Goal: Task Accomplishment & Management: Use online tool/utility

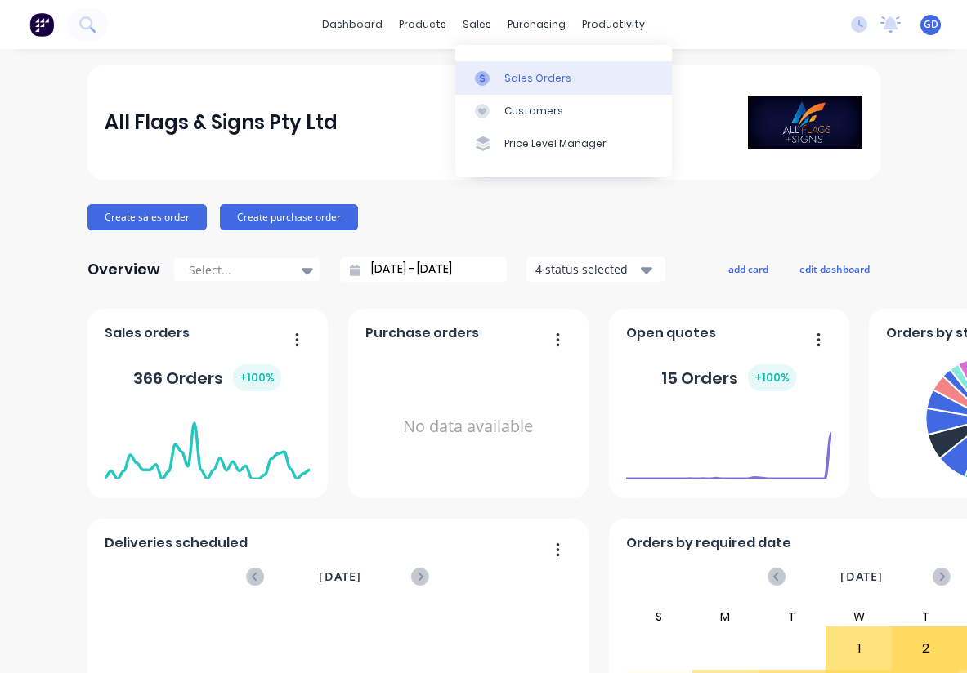
click at [520, 75] on div "Sales Orders" at bounding box center [537, 78] width 67 height 15
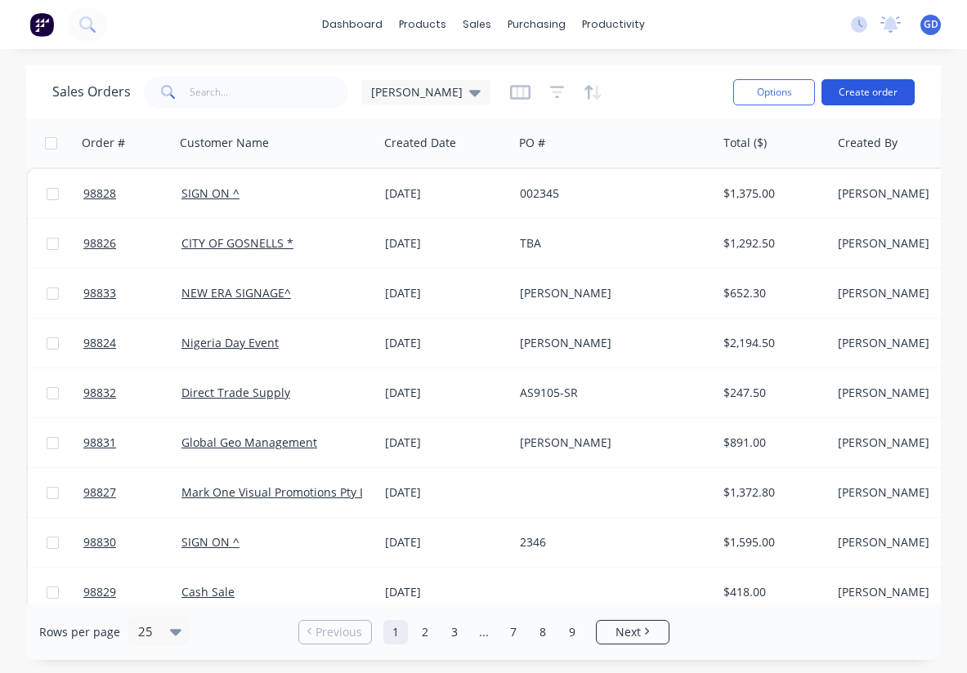
click at [852, 87] on button "Create order" at bounding box center [867, 92] width 93 height 26
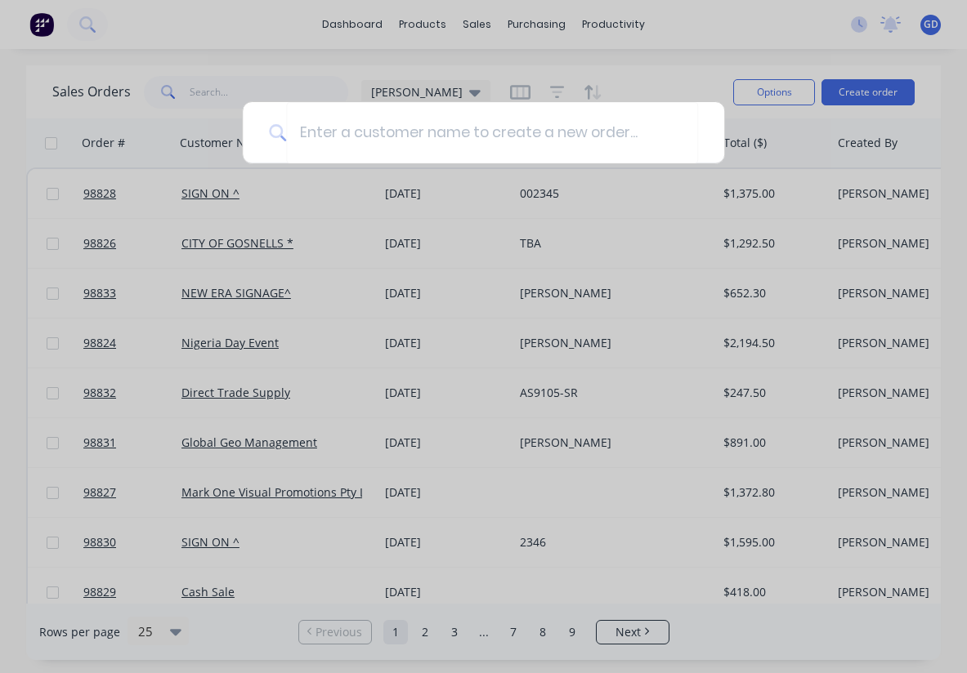
click at [525, 405] on div at bounding box center [483, 336] width 967 height 673
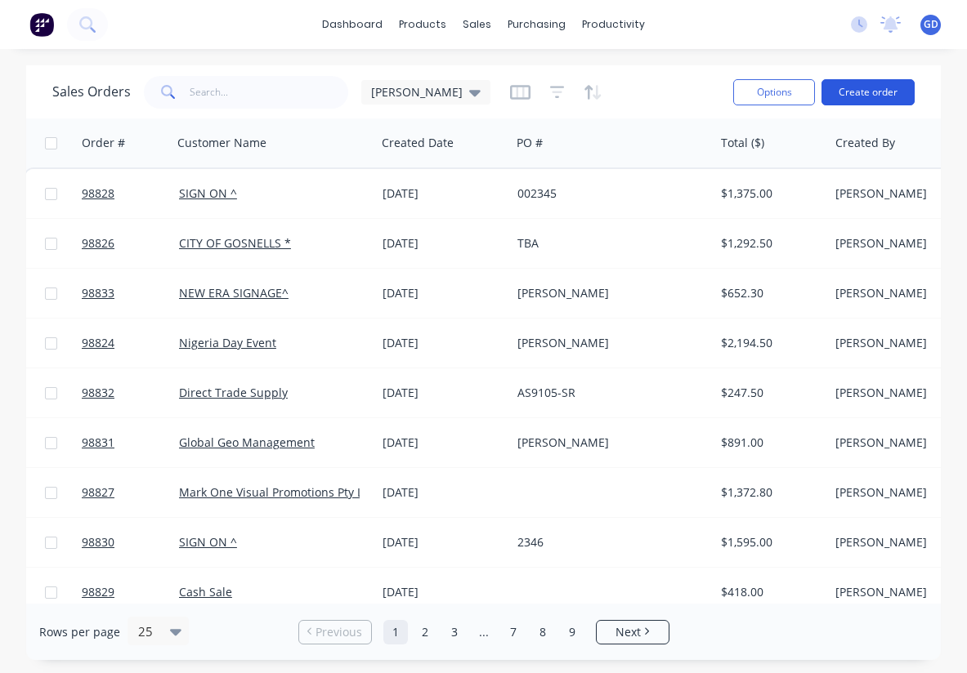
scroll to position [0, 2]
click at [862, 93] on button "Create order" at bounding box center [867, 92] width 93 height 26
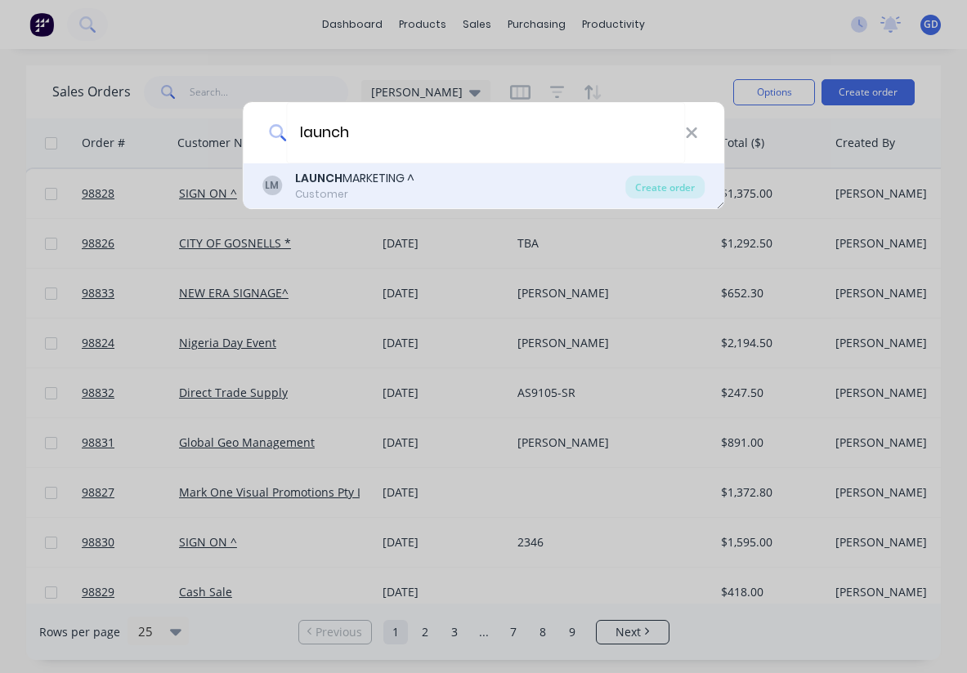
type input "launch"
click at [414, 181] on div "LAUNCH MARKETING ^" at bounding box center [354, 178] width 119 height 17
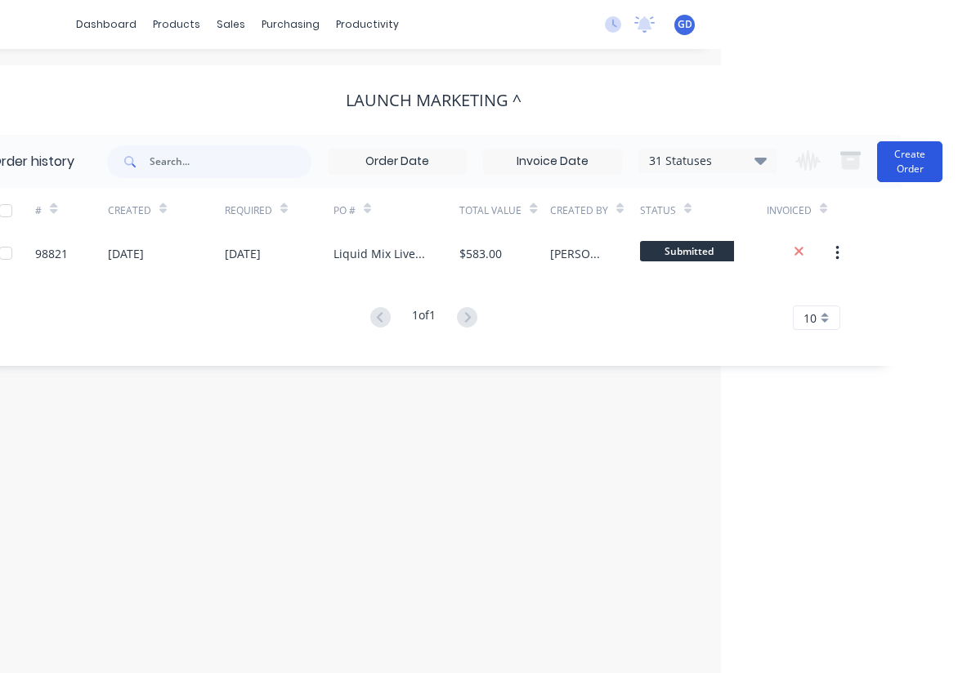
scroll to position [0, 246]
click at [919, 165] on button "Create Order" at bounding box center [909, 161] width 65 height 41
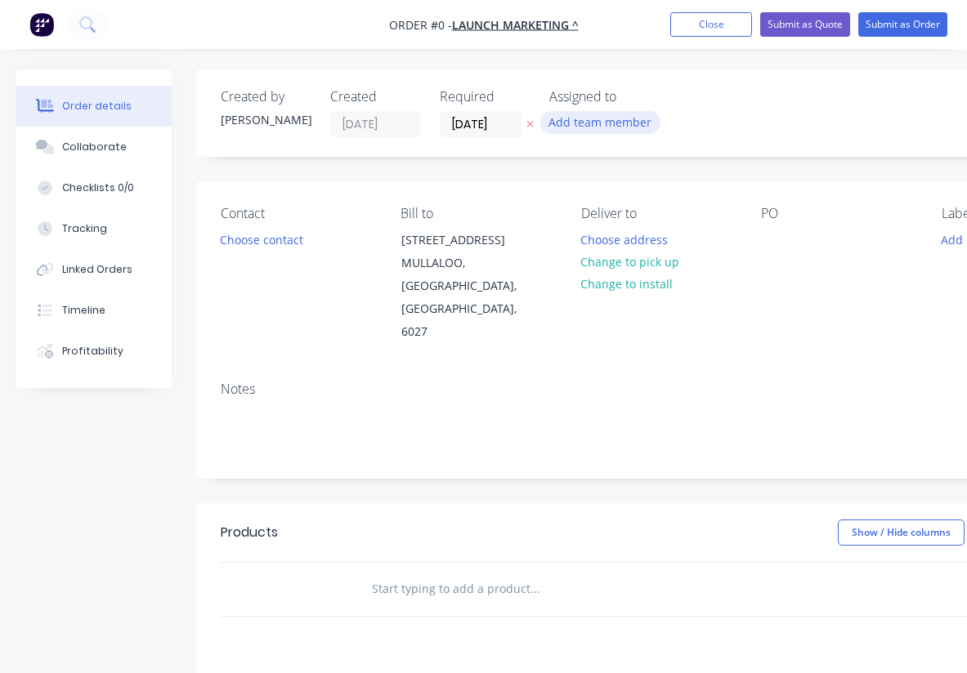
click at [628, 132] on button "Add team member" at bounding box center [600, 122] width 120 height 22
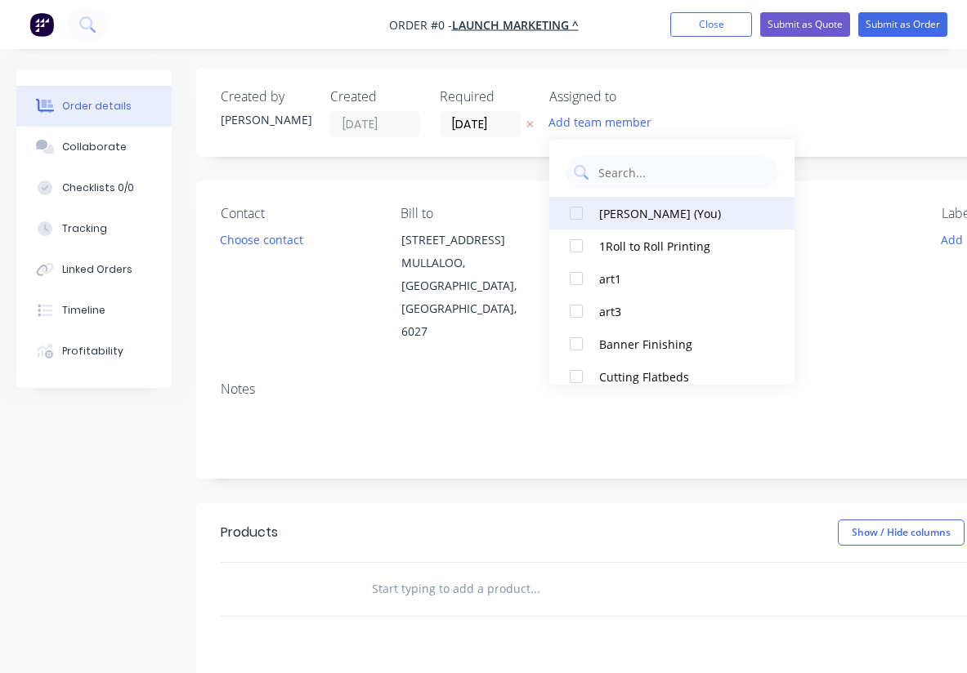
click at [577, 212] on div at bounding box center [576, 213] width 33 height 33
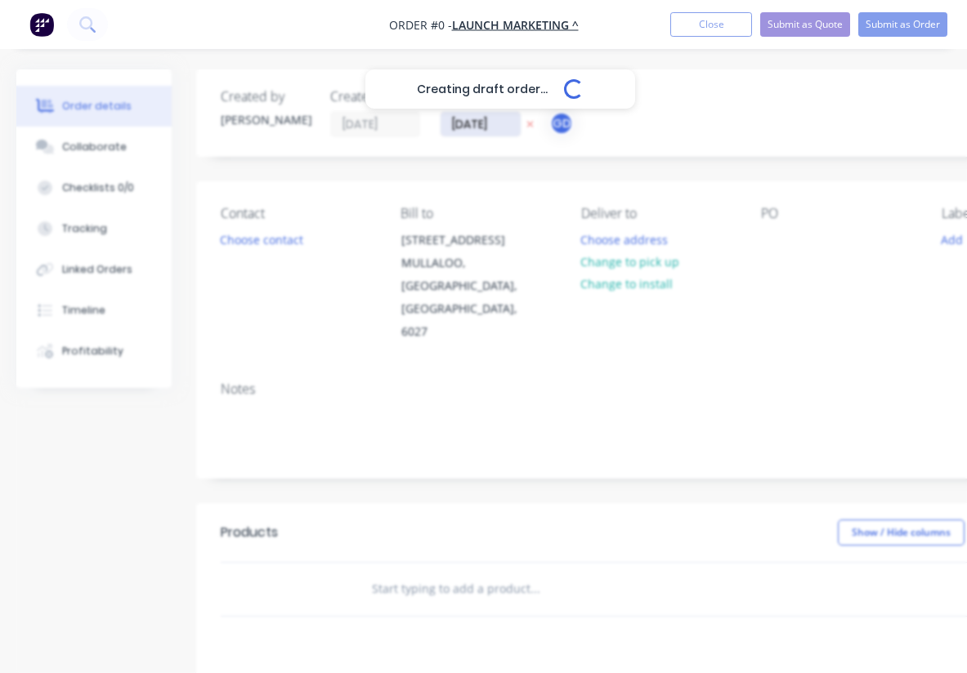
click at [468, 123] on div "Creating draft order... Loading... Order details Collaborate Checklists 0/0 Tra…" at bounding box center [568, 551] width 1136 height 964
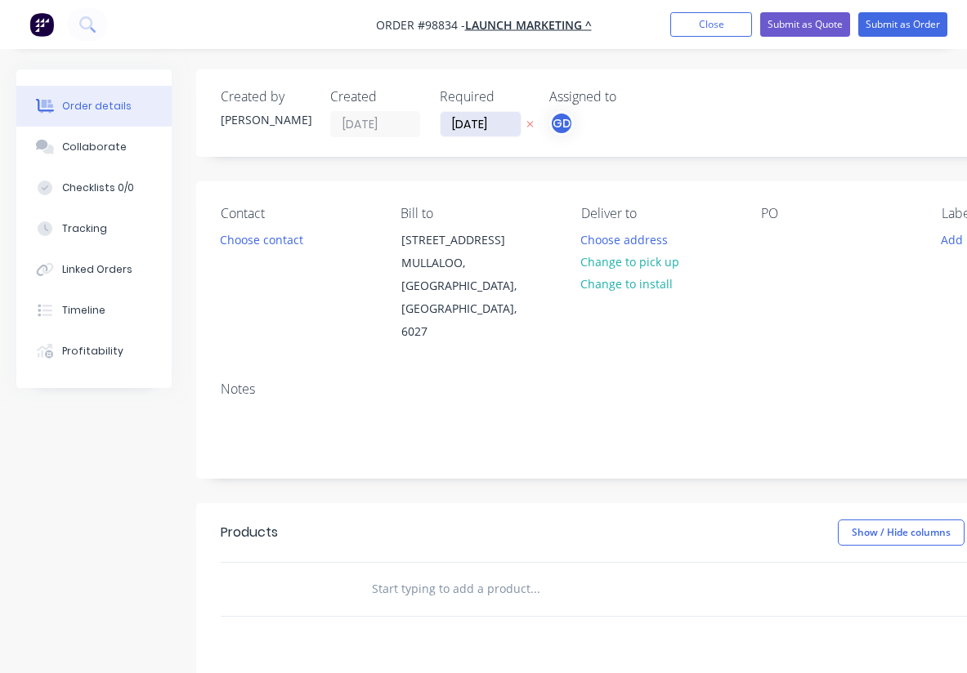
click at [474, 114] on input "[DATE]" at bounding box center [481, 124] width 80 height 25
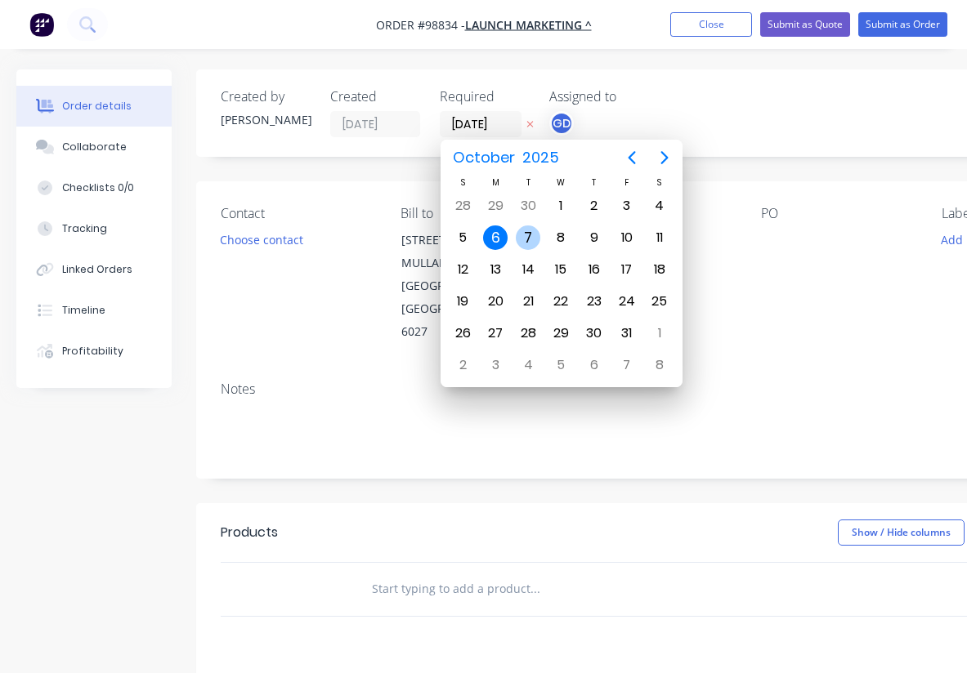
click at [536, 231] on div "7" at bounding box center [528, 238] width 25 height 25
type input "[DATE]"
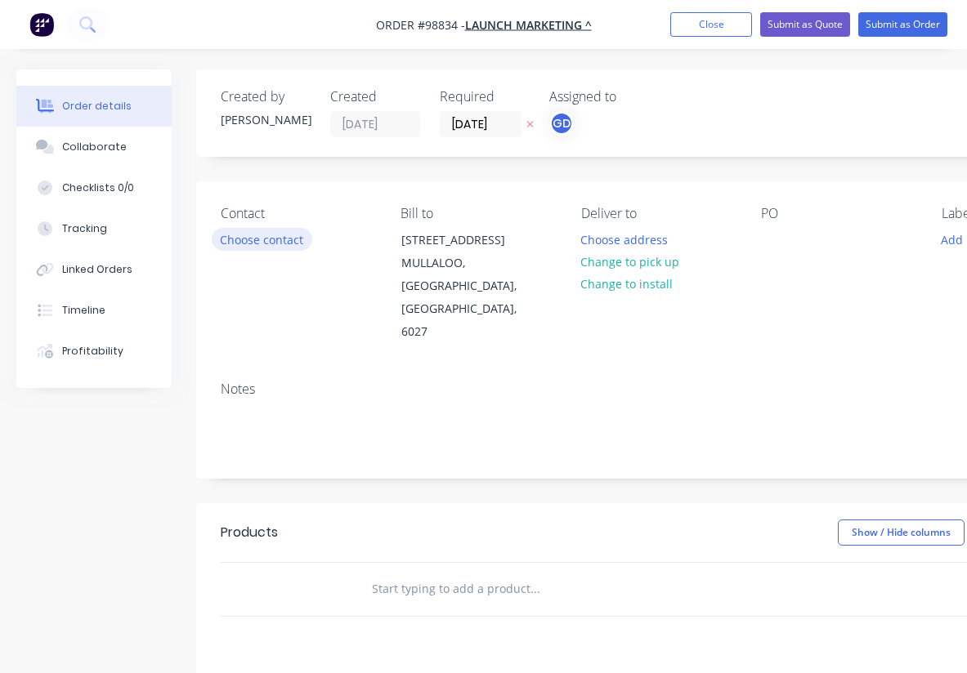
click at [257, 237] on button "Choose contact" at bounding box center [262, 239] width 101 height 22
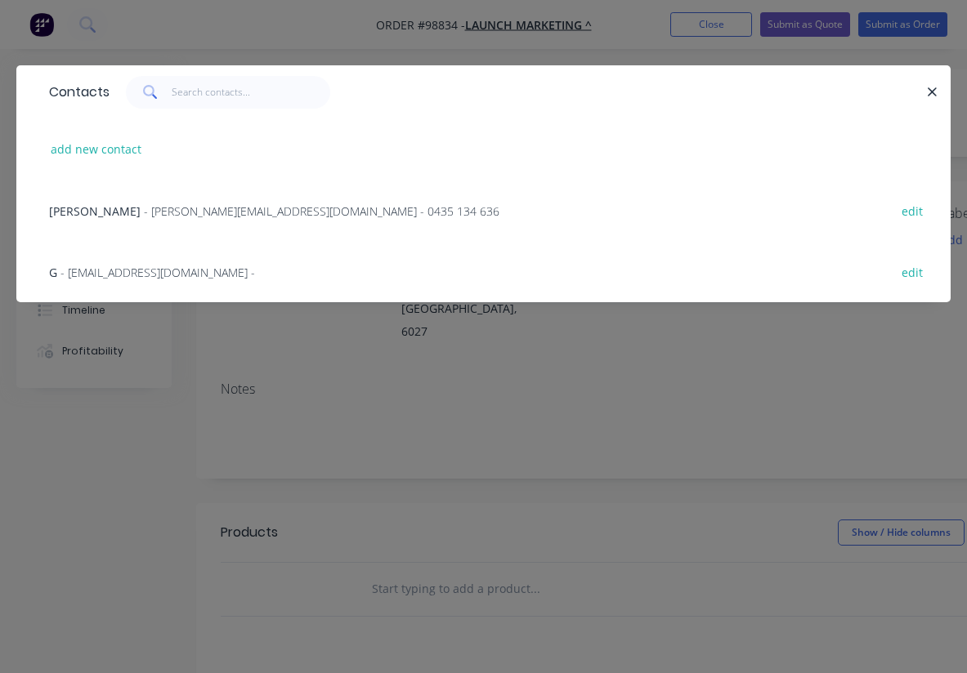
click at [126, 217] on span "[PERSON_NAME]" at bounding box center [95, 212] width 92 height 16
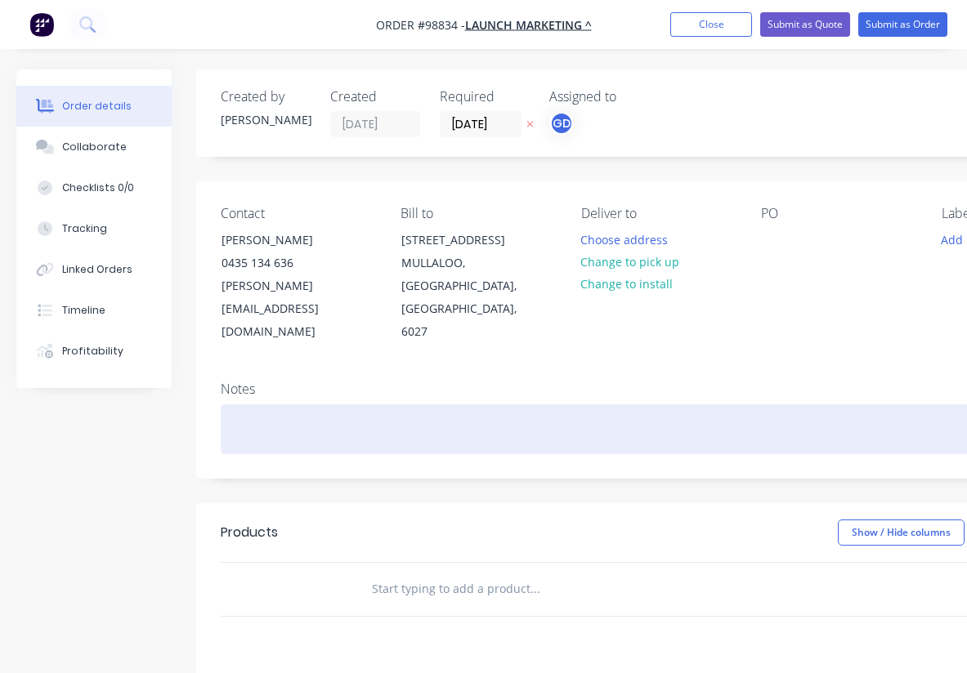
click at [243, 405] on div at bounding box center [658, 430] width 875 height 50
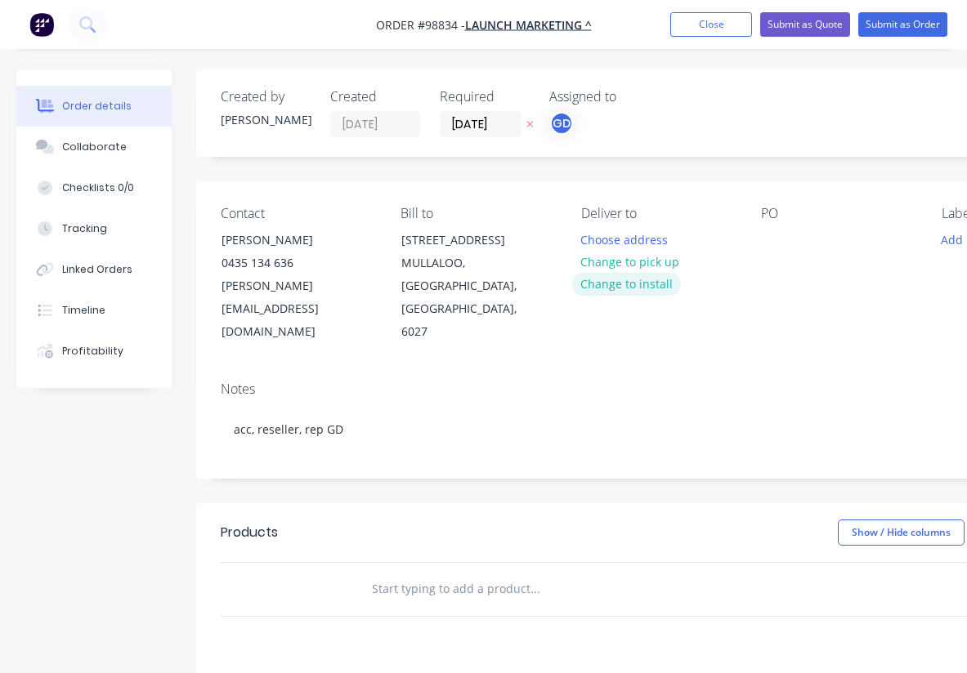
click at [625, 281] on button "Change to install" at bounding box center [627, 284] width 110 height 22
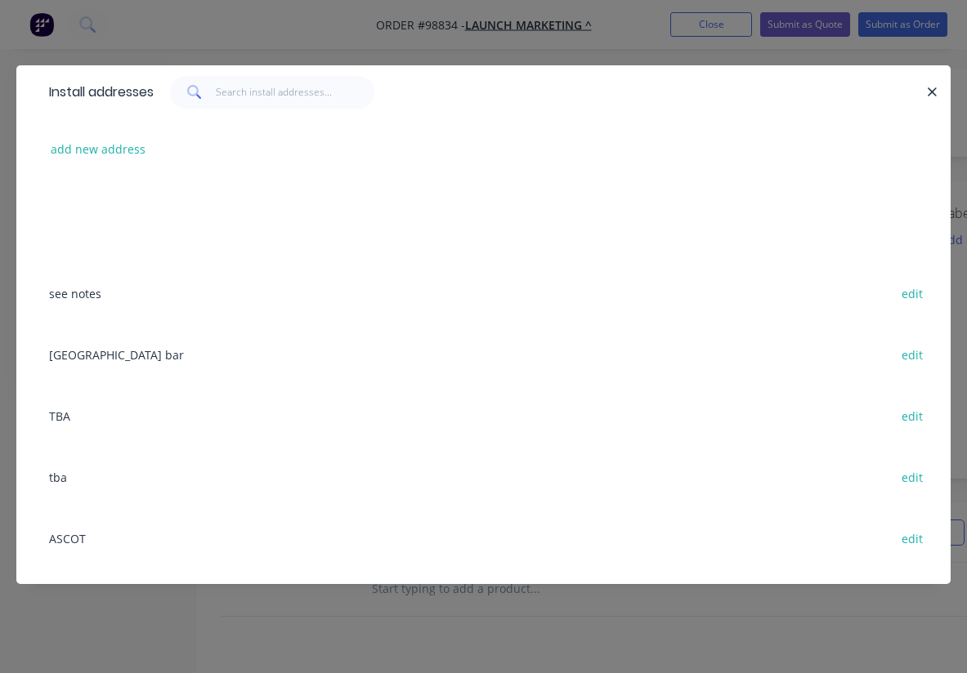
scroll to position [248, 0]
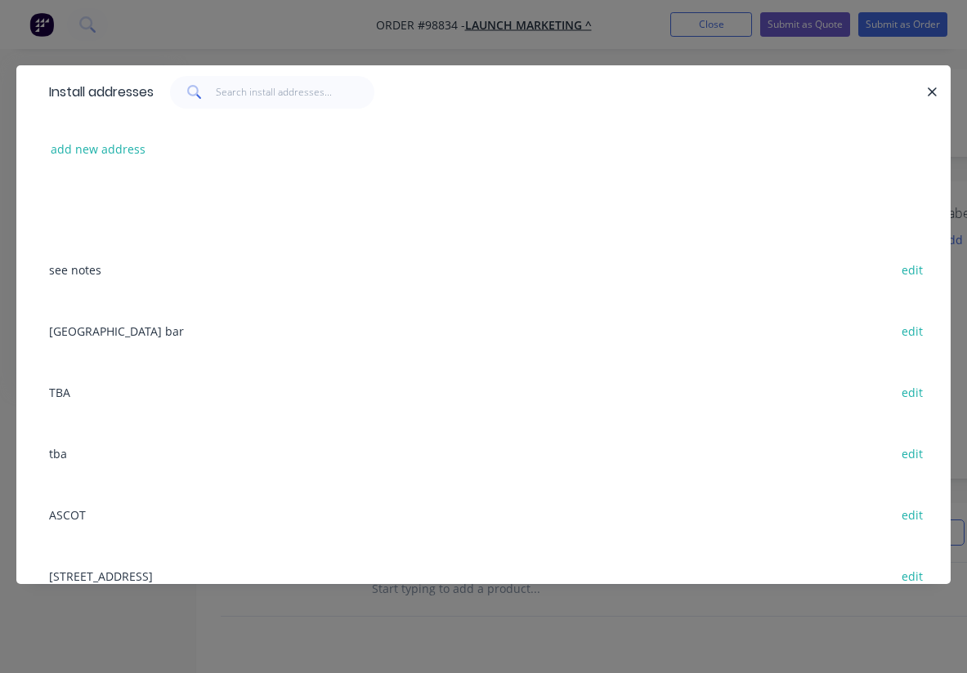
click at [71, 511] on div "ASCOT edit" at bounding box center [483, 514] width 885 height 61
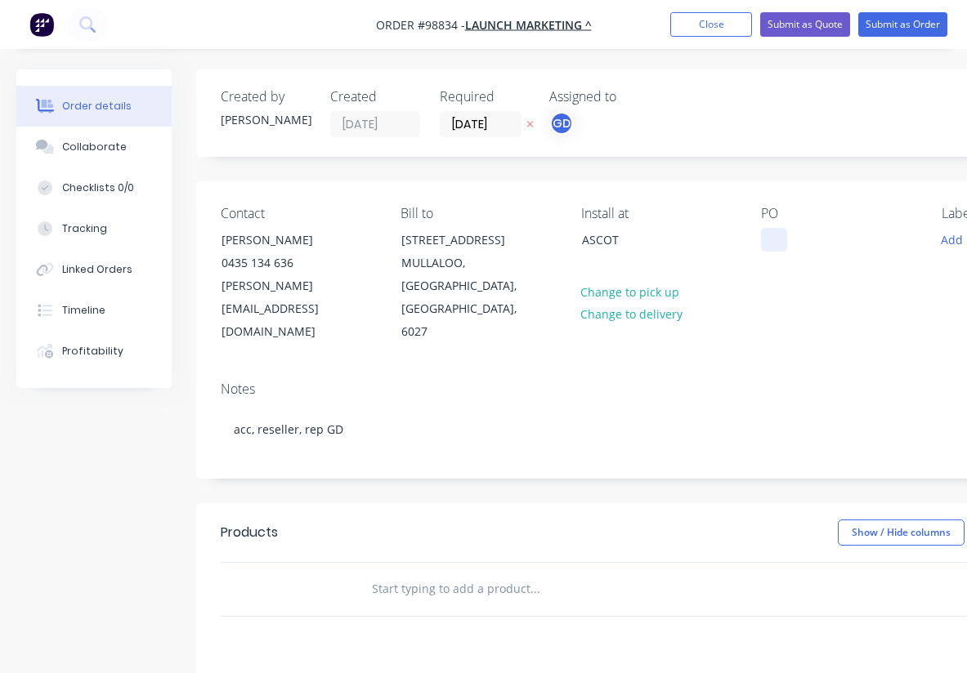
click at [787, 239] on div at bounding box center [774, 240] width 26 height 24
click at [791, 369] on div "Notes acc, reseller, rep GD" at bounding box center [658, 424] width 924 height 110
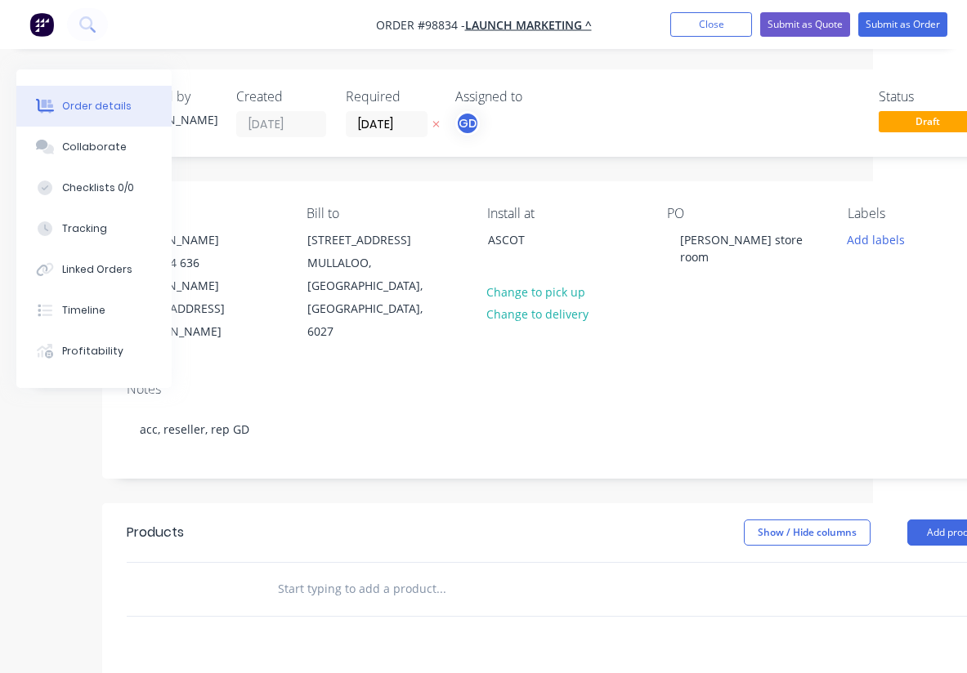
scroll to position [0, 168]
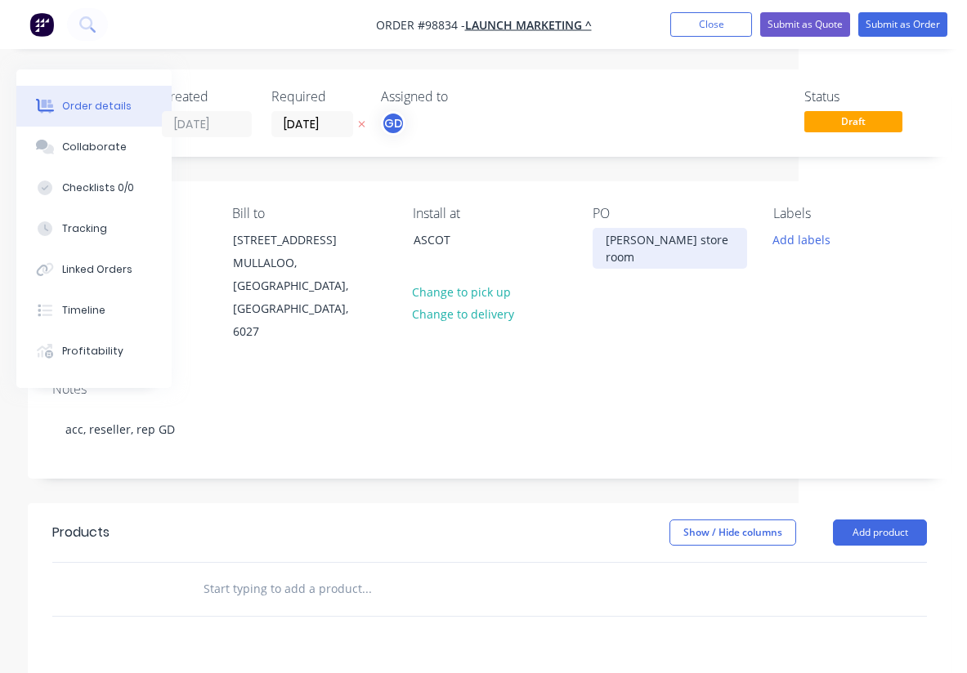
click at [660, 263] on div "[PERSON_NAME] store room" at bounding box center [670, 248] width 154 height 41
click at [773, 281] on div "Labels Add labels" at bounding box center [850, 275] width 154 height 138
click at [803, 244] on button "Add labels" at bounding box center [800, 239] width 75 height 22
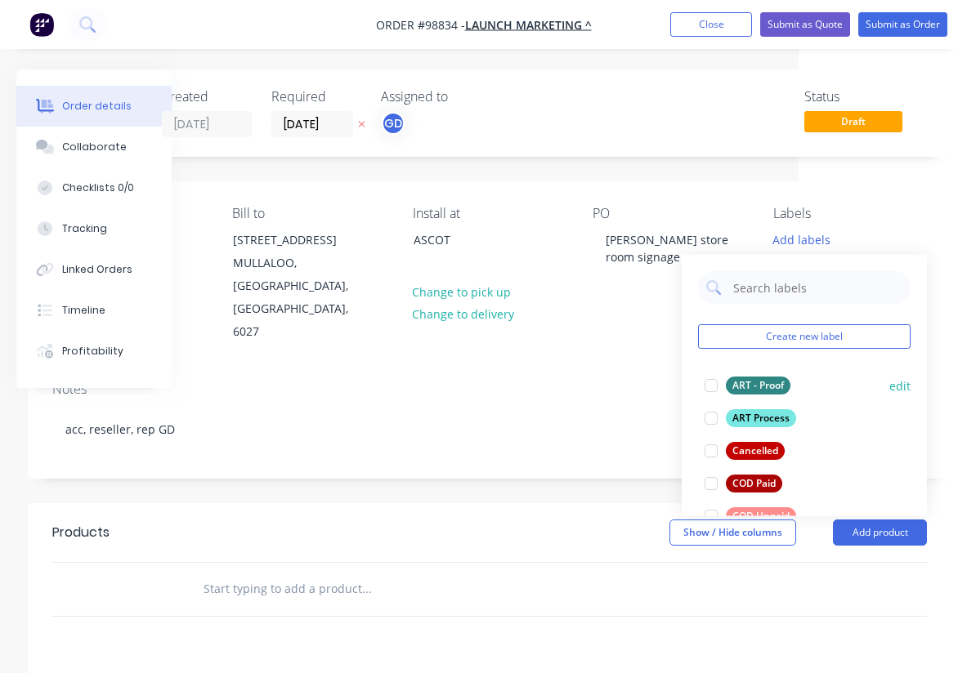
scroll to position [0, 0]
click at [753, 385] on div "ART - Proof" at bounding box center [758, 386] width 65 height 18
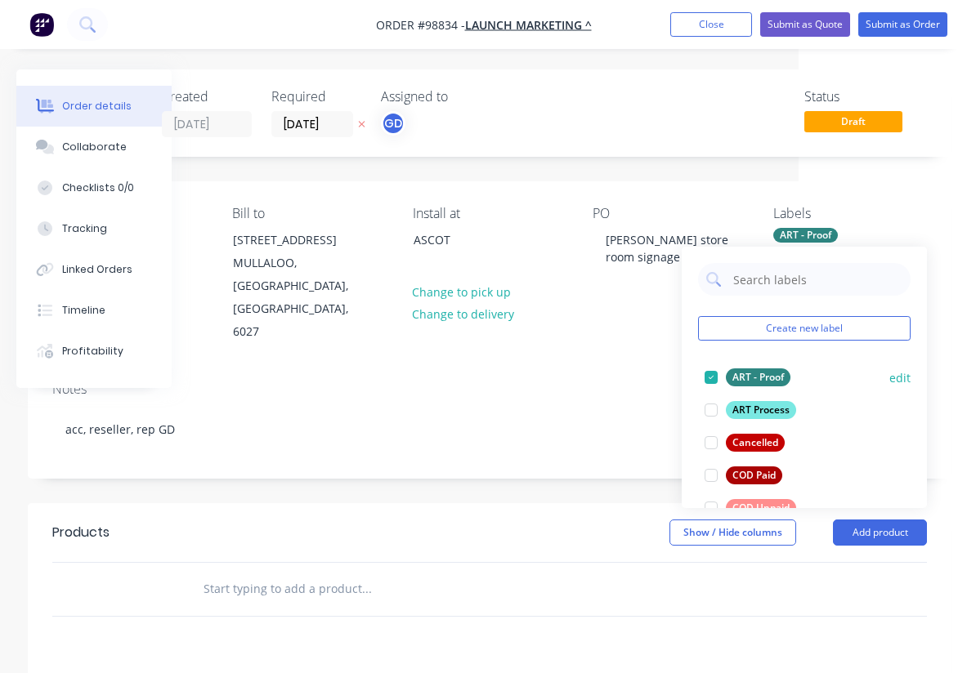
click at [746, 374] on div "ART - Proof" at bounding box center [758, 378] width 65 height 18
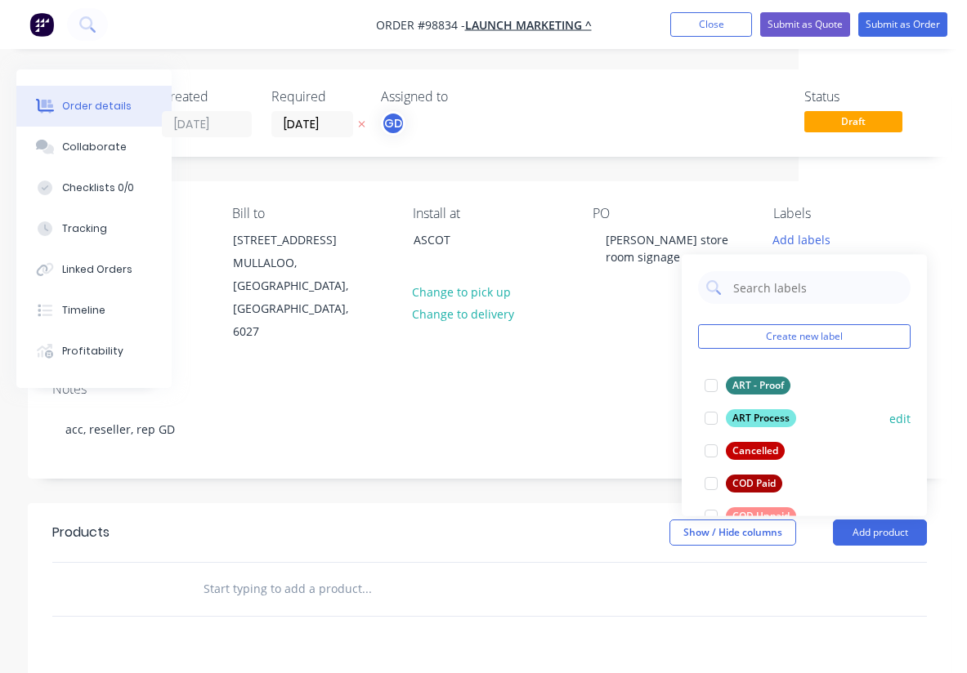
click at [713, 419] on div at bounding box center [711, 418] width 33 height 33
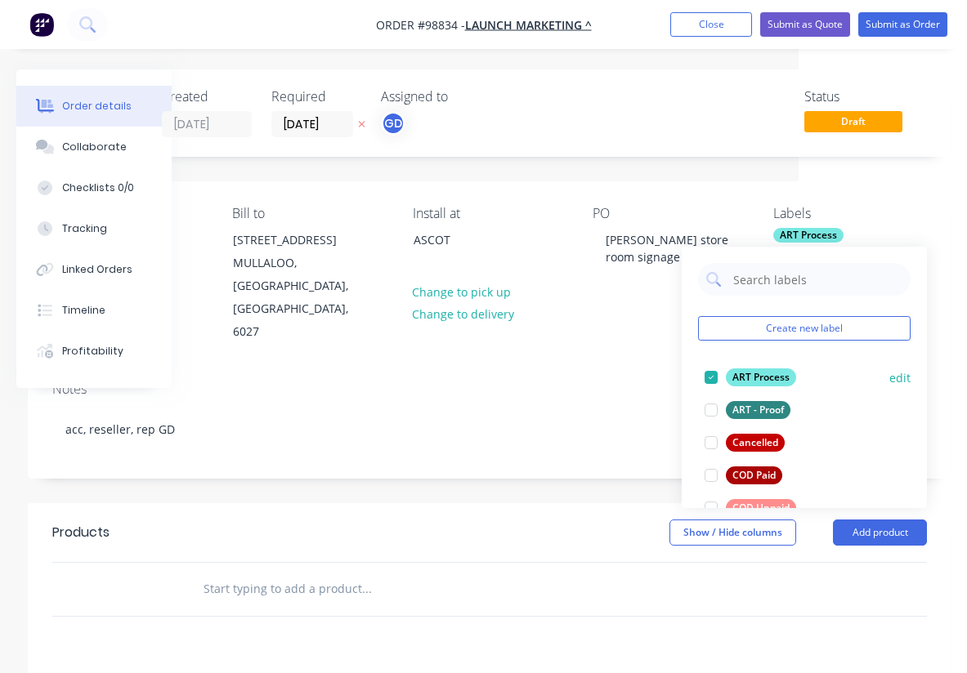
click at [709, 374] on div at bounding box center [711, 377] width 33 height 33
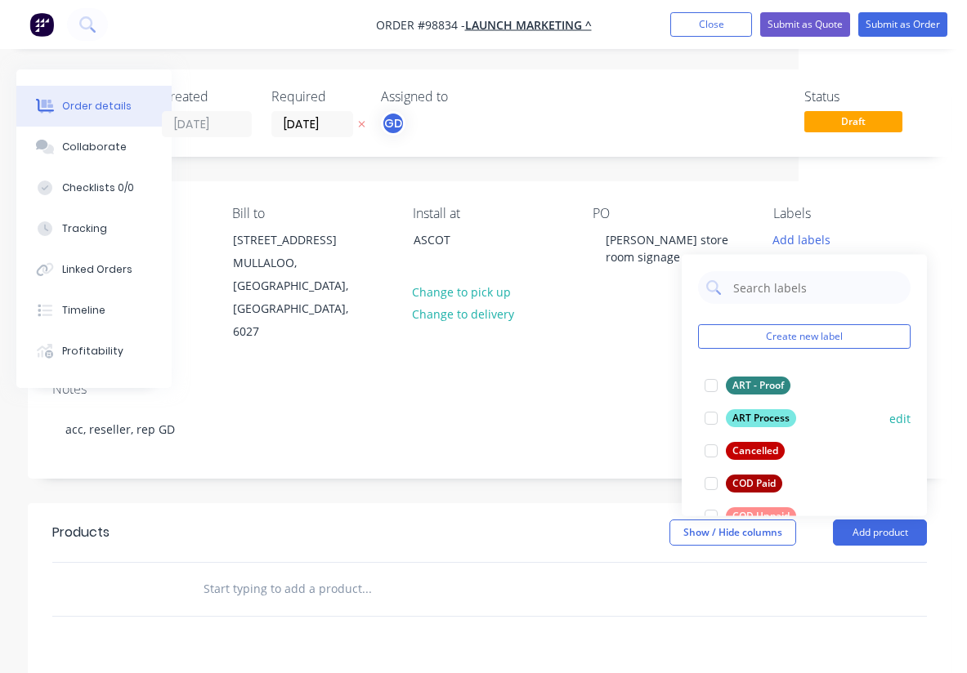
click at [714, 418] on div at bounding box center [711, 418] width 33 height 33
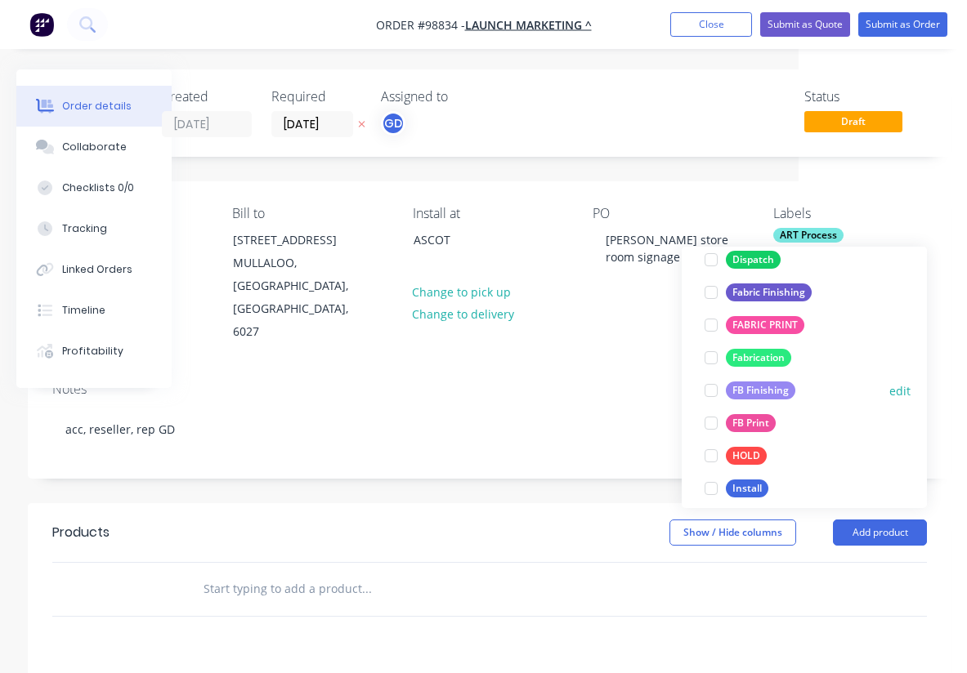
scroll to position [315, 0]
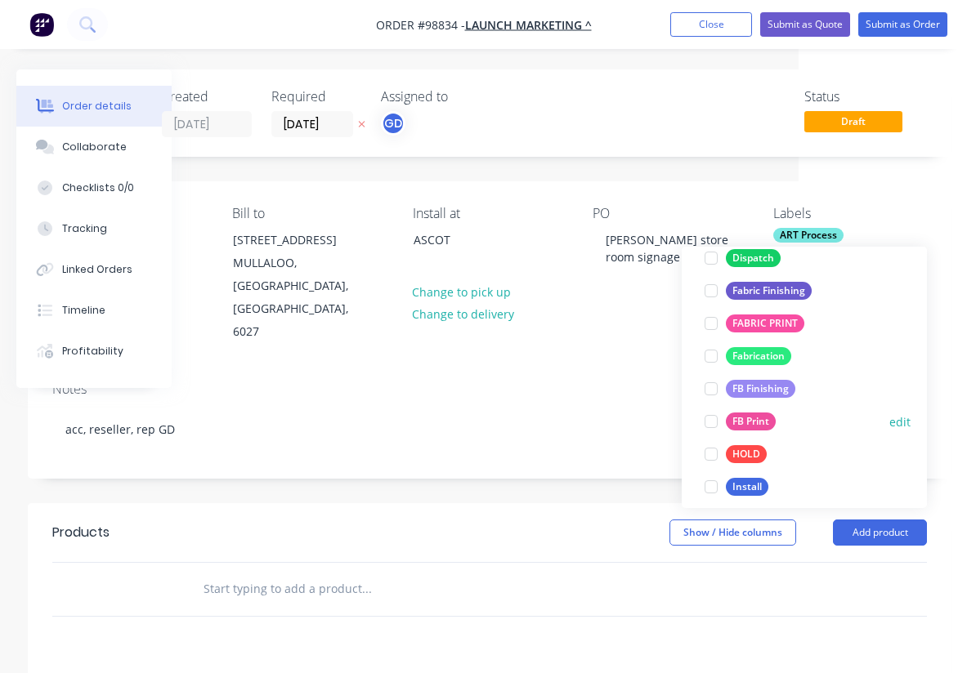
click at [711, 420] on div at bounding box center [711, 421] width 33 height 33
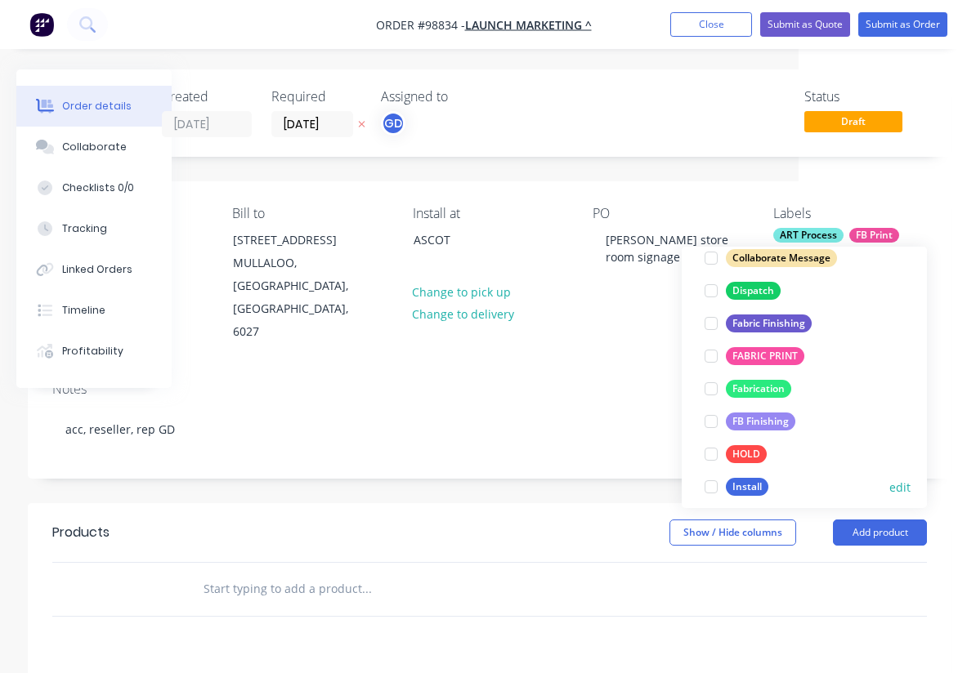
click at [713, 487] on div at bounding box center [711, 487] width 33 height 33
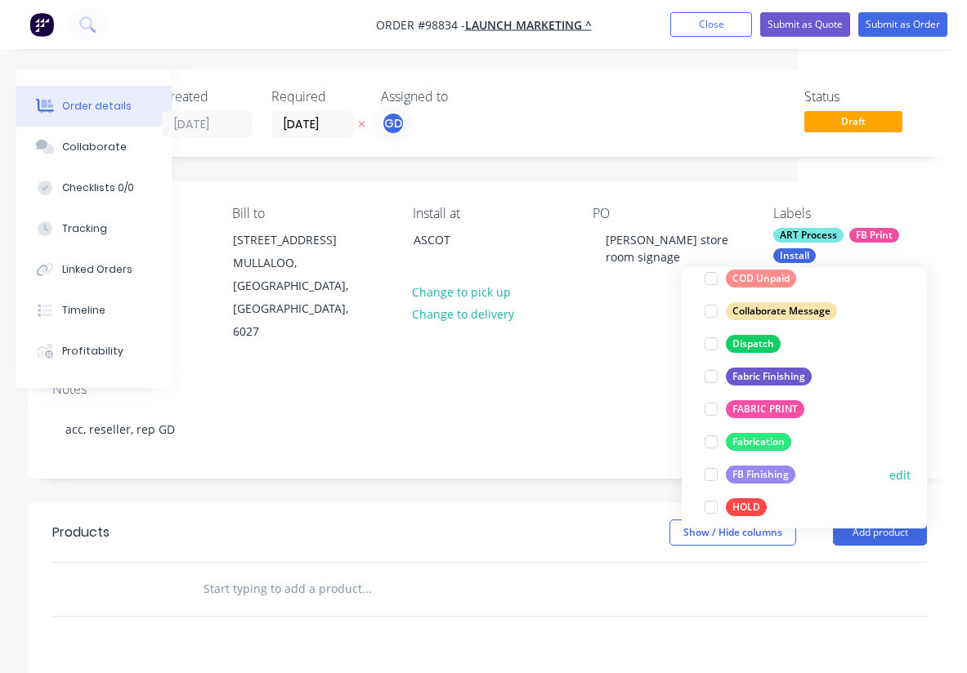
click at [771, 472] on div "FB Finishing" at bounding box center [760, 475] width 69 height 18
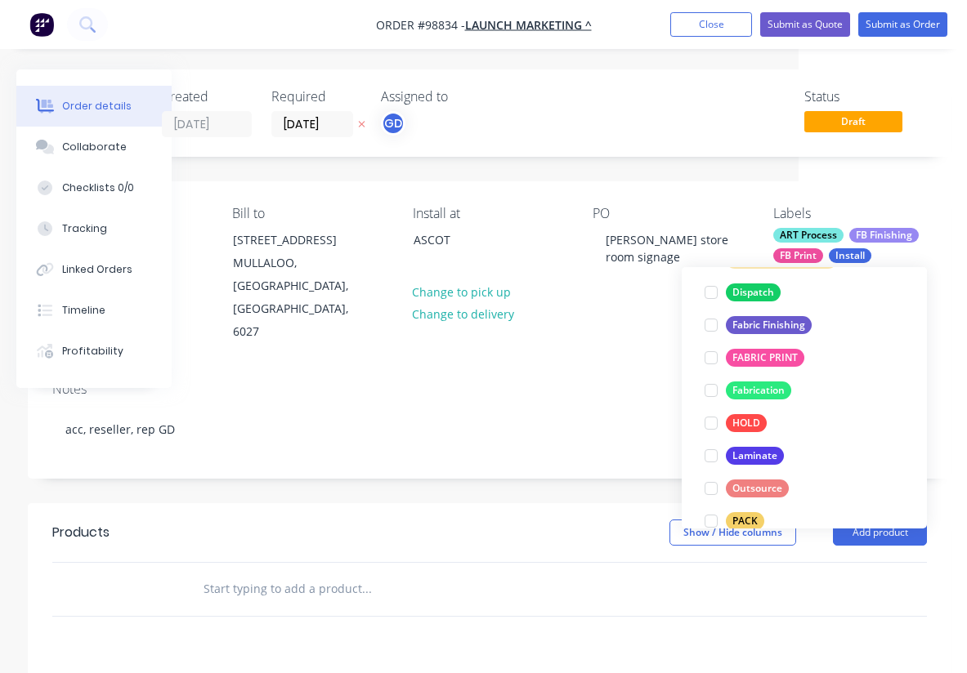
scroll to position [402, 0]
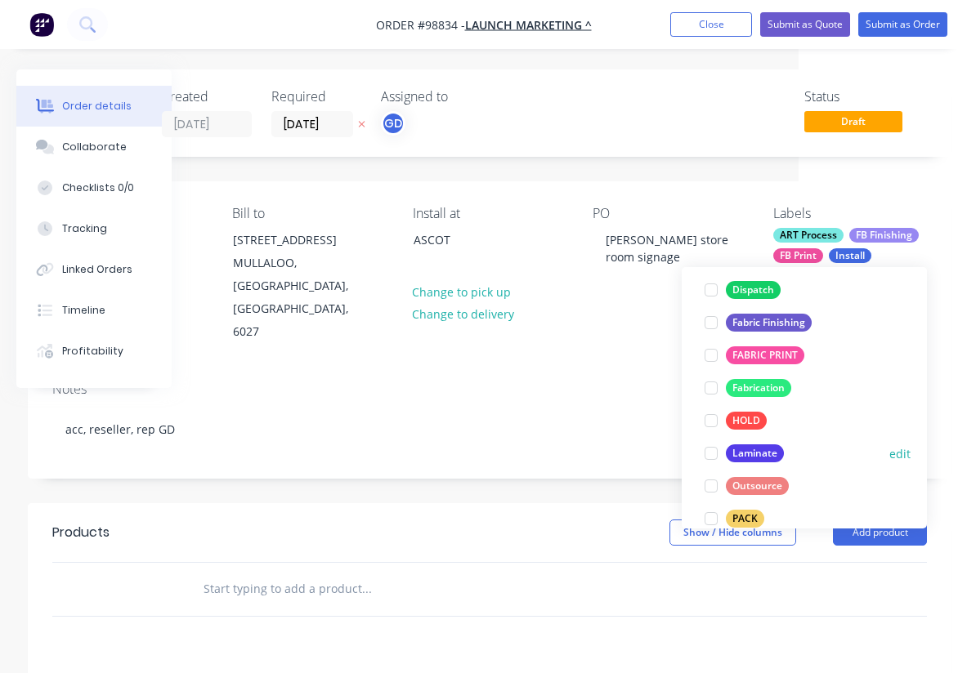
click at [766, 456] on div "Laminate" at bounding box center [755, 454] width 58 height 18
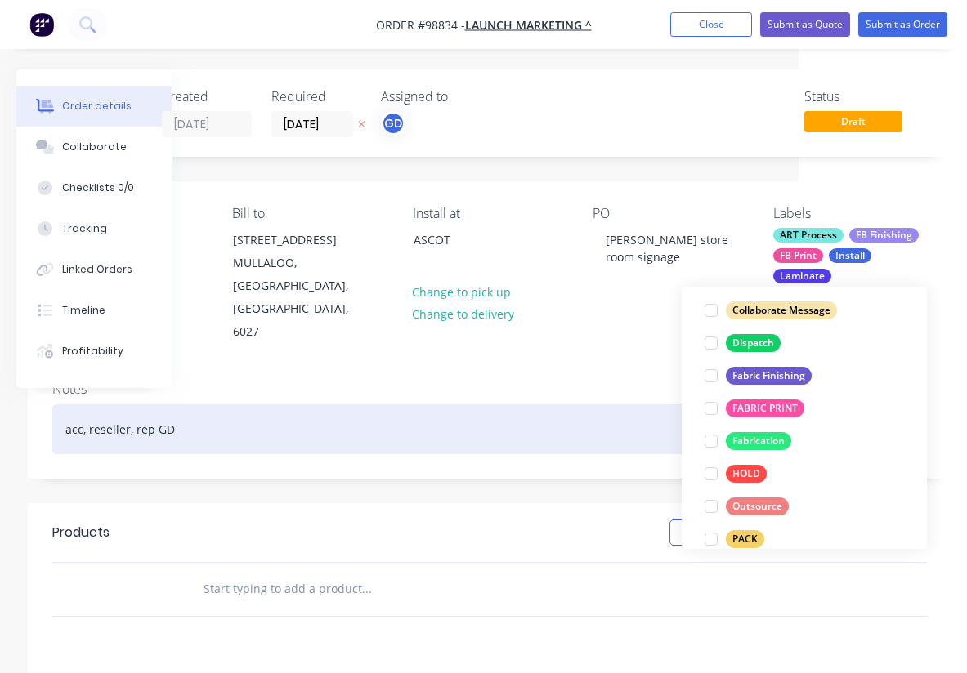
click at [594, 406] on div "acc, reseller, rep GD" at bounding box center [489, 430] width 875 height 50
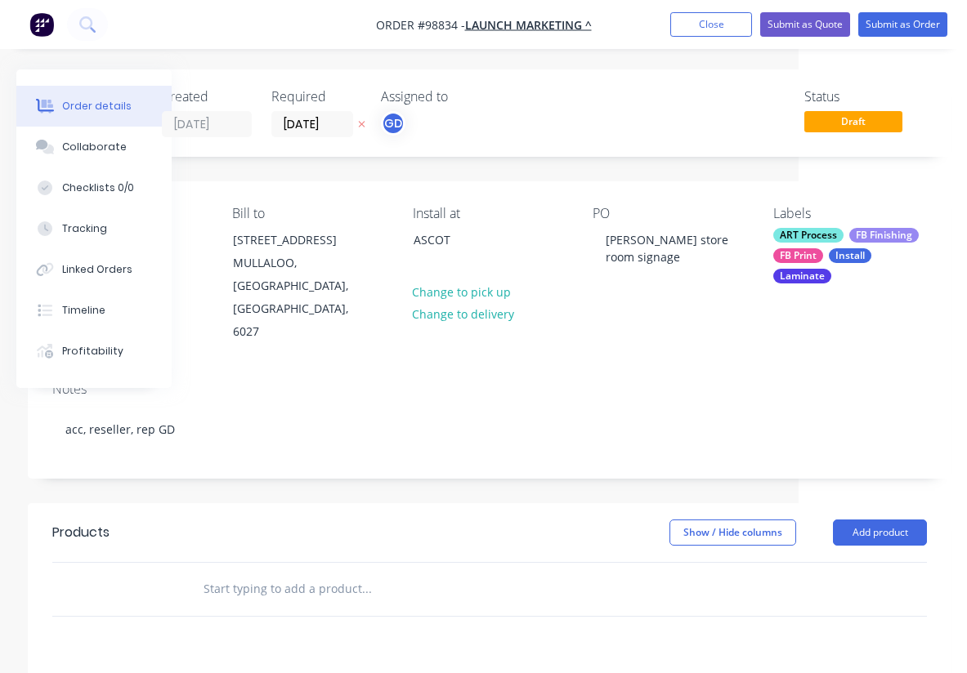
click at [817, 274] on div "Laminate" at bounding box center [802, 276] width 58 height 15
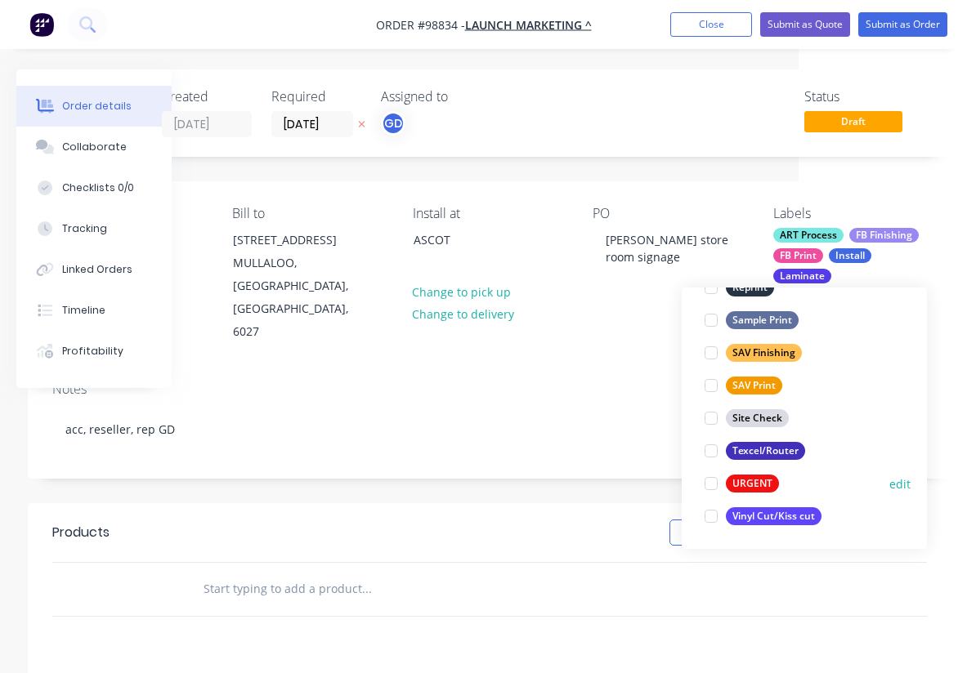
scroll to position [785, 0]
click at [720, 484] on div at bounding box center [711, 484] width 33 height 33
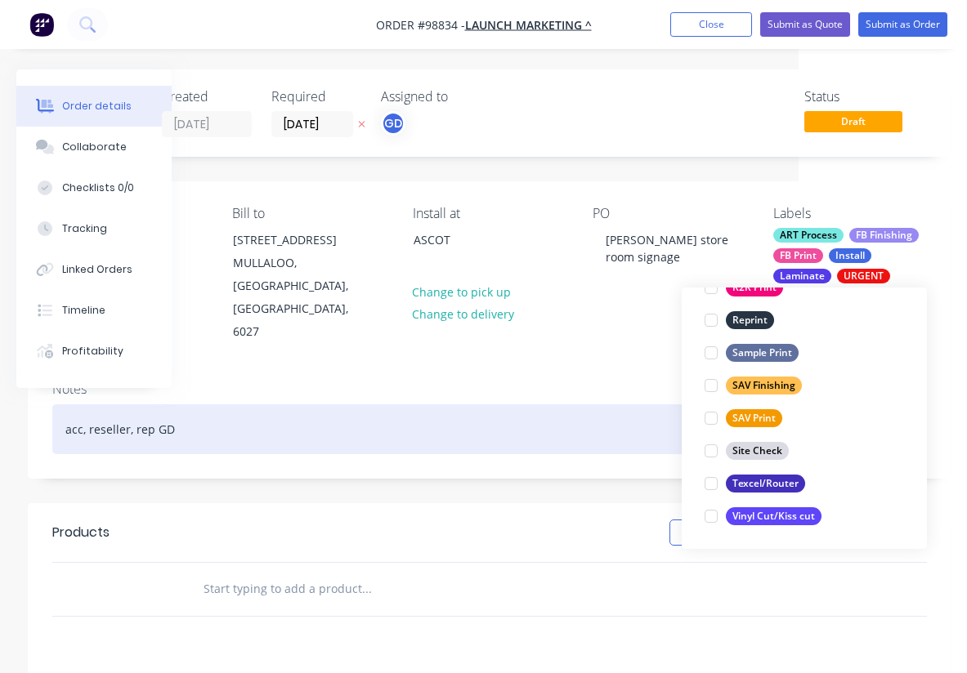
click at [519, 405] on div "acc, reseller, rep GD" at bounding box center [489, 430] width 875 height 50
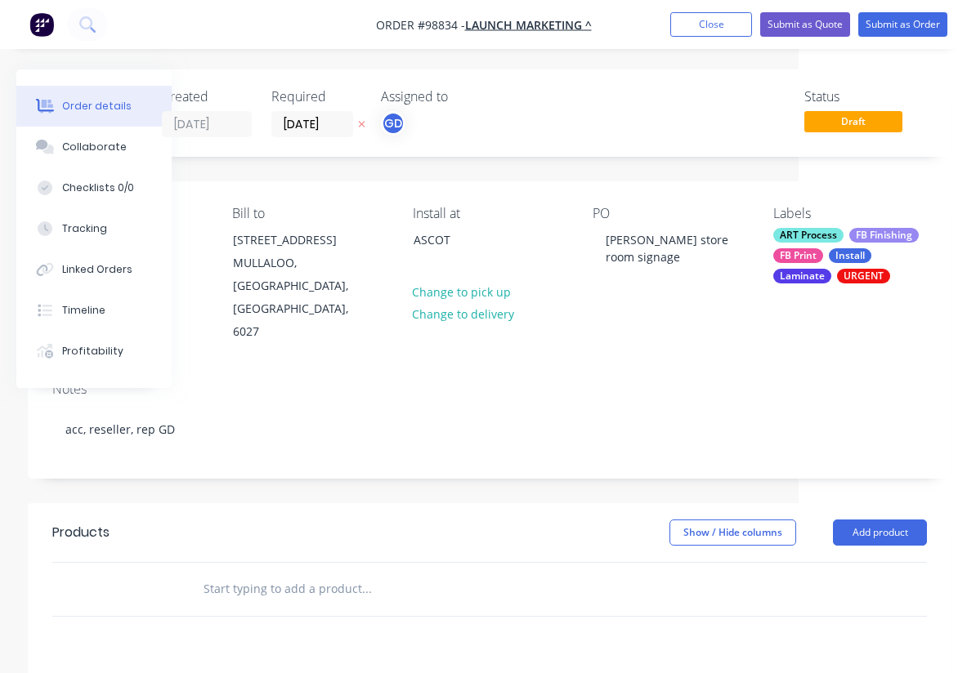
click at [284, 573] on input "text" at bounding box center [366, 589] width 327 height 33
paste input "Store room signs 3mm ACM with UV matt laminate and installed. Available space a…"
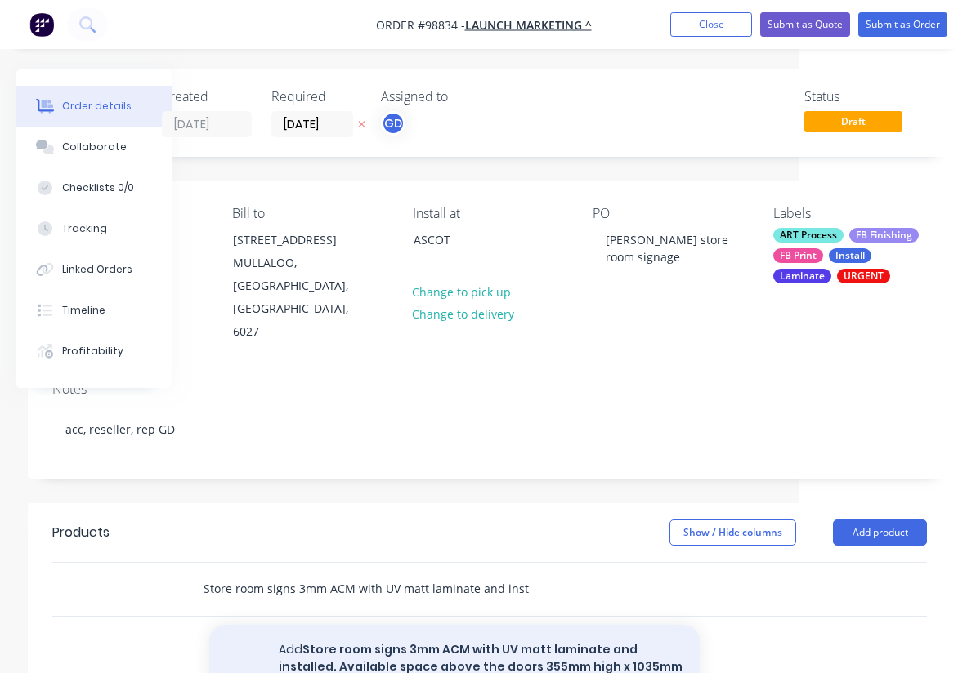
type input "Store room signs 3mm ACM with UV matt laminate and installed. Available space a…"
click at [442, 625] on button "Add Store room signs 3mm ACM with UV matt laminate and installed. Available spa…" at bounding box center [454, 675] width 490 height 101
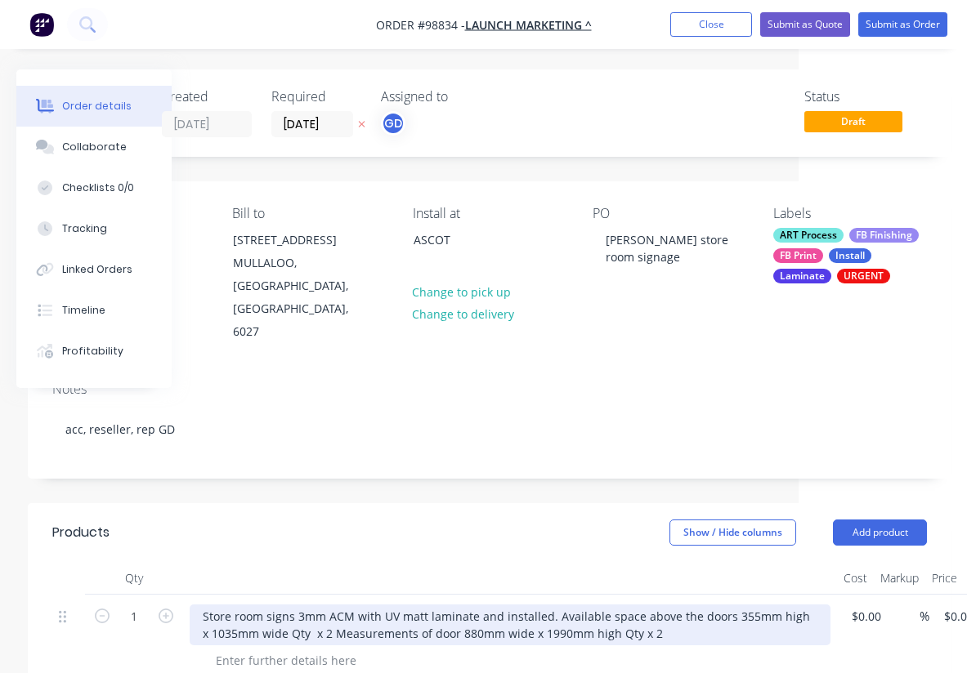
click at [549, 605] on div "Store room signs 3mm ACM with UV matt laminate and installed. Available space a…" at bounding box center [510, 625] width 641 height 41
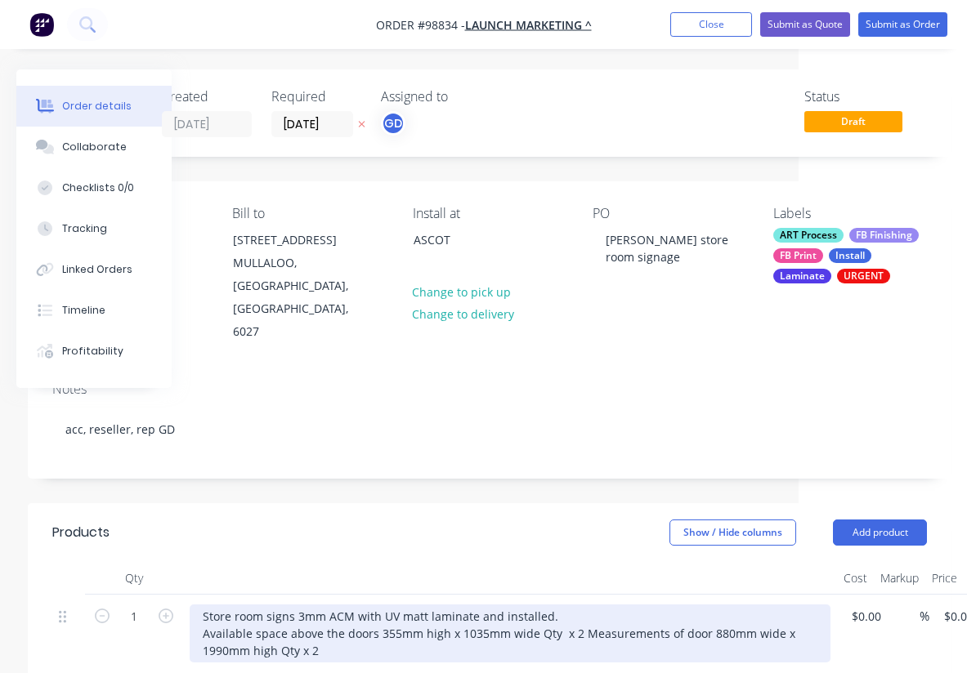
click at [535, 605] on div "Store room signs 3mm ACM with UV matt laminate and installed. Available space a…" at bounding box center [510, 634] width 641 height 58
click at [578, 605] on div "Store room signs 3mm ACM with UV matt laminate and installed. Available space a…" at bounding box center [510, 634] width 641 height 58
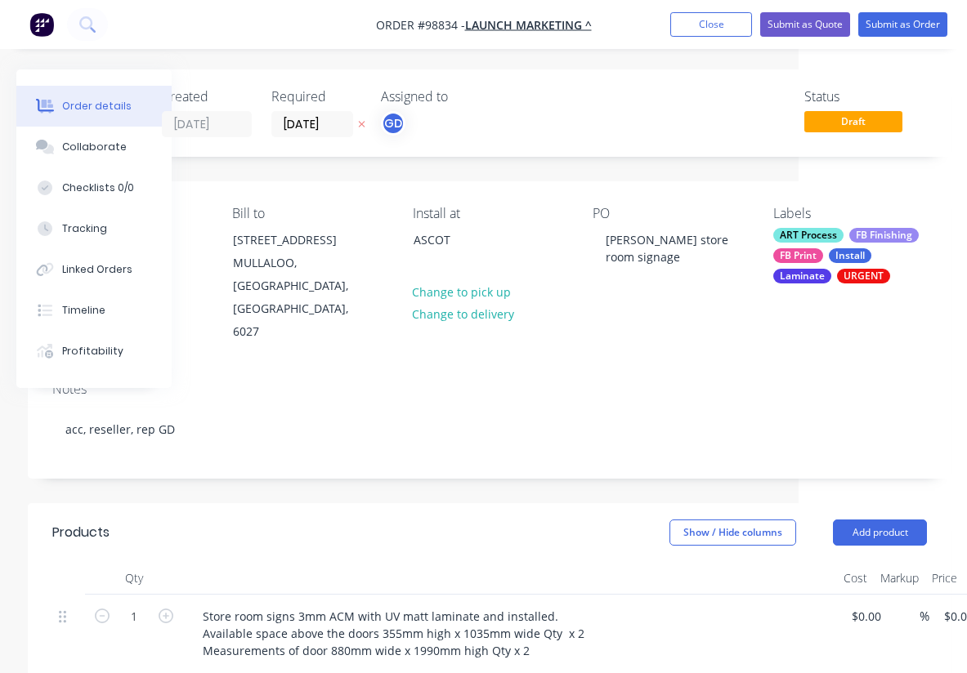
click at [454, 562] on div at bounding box center [510, 578] width 654 height 33
click at [164, 609] on icon "button" at bounding box center [166, 616] width 15 height 15
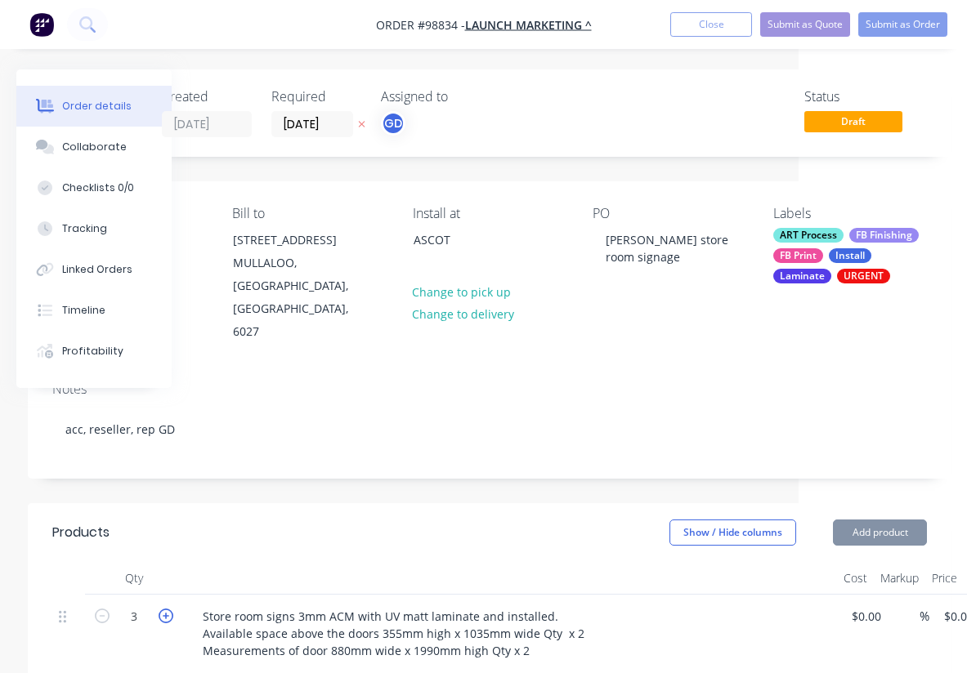
click at [164, 609] on icon "button" at bounding box center [166, 616] width 15 height 15
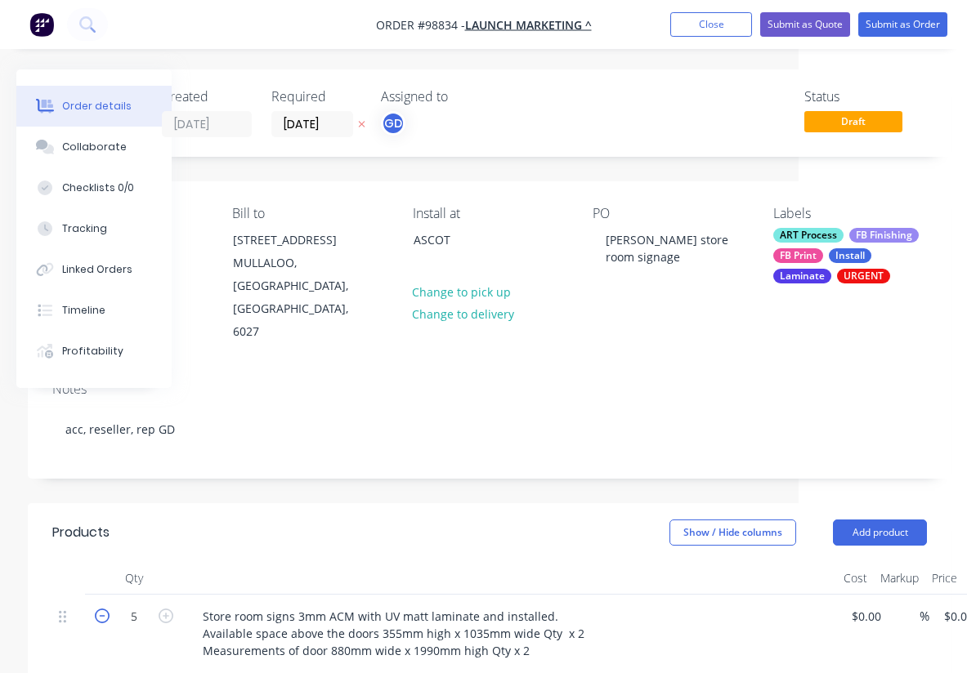
click at [106, 609] on icon "button" at bounding box center [102, 616] width 15 height 15
type input "4"
click at [315, 520] on div "Show / Hide columns Add product" at bounding box center [582, 533] width 689 height 26
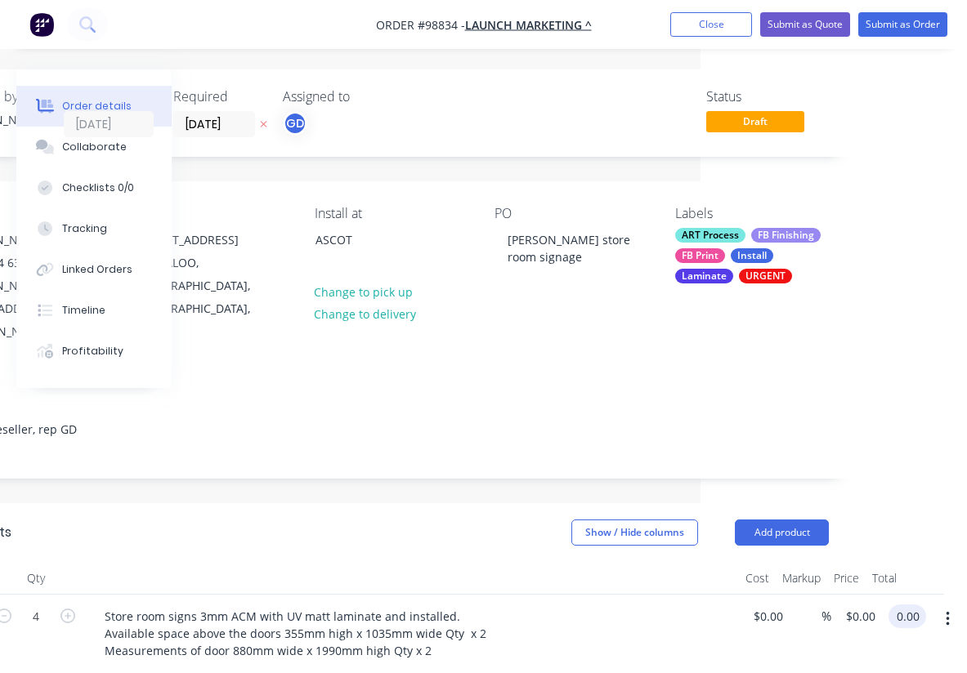
click at [906, 605] on input "0.00" at bounding box center [910, 617] width 31 height 24
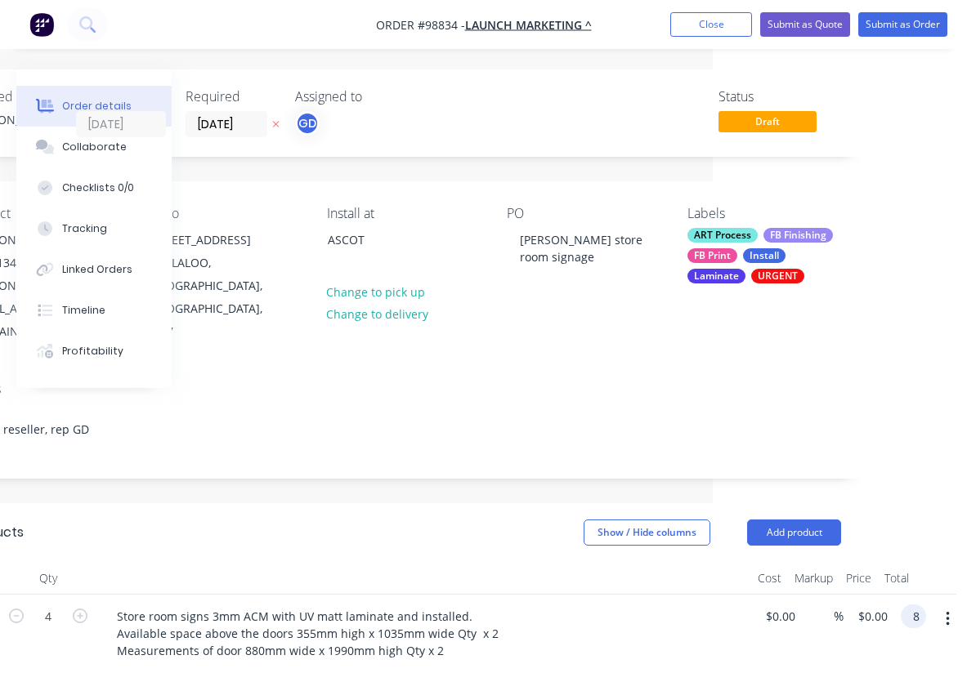
scroll to position [0, 254]
type input "850"
type input "$212.50"
type input "$850.00"
click at [477, 508] on header "Products Show / Hide columns Add product" at bounding box center [404, 532] width 924 height 59
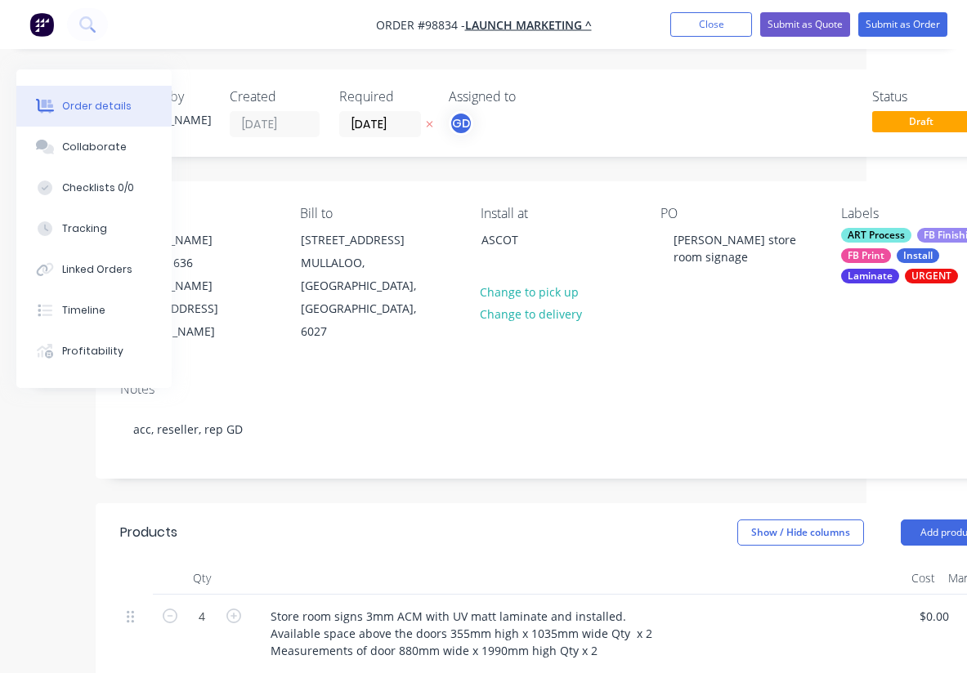
scroll to position [0, 0]
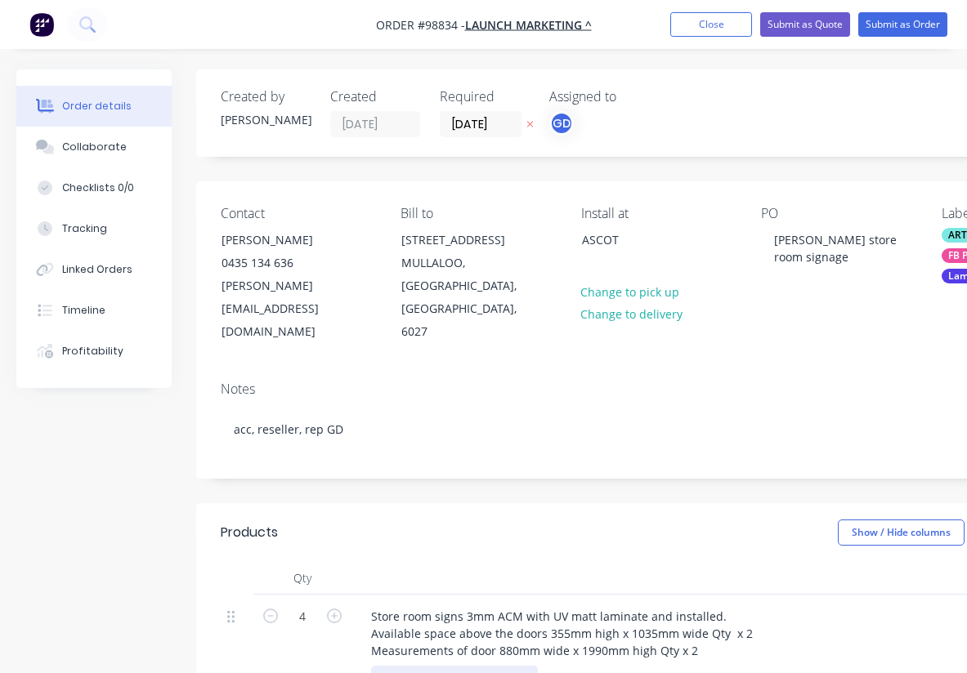
click at [432, 666] on div at bounding box center [454, 678] width 167 height 24
click at [542, 520] on div "Show / Hide columns Add product" at bounding box center [750, 533] width 689 height 26
click at [543, 666] on div "solid blue as per #98620 as" at bounding box center [685, 678] width 628 height 24
click at [535, 666] on div "solid blue as per #98620 as" at bounding box center [459, 678] width 177 height 24
click at [512, 520] on div "Show / Hide columns Add product" at bounding box center [750, 533] width 689 height 26
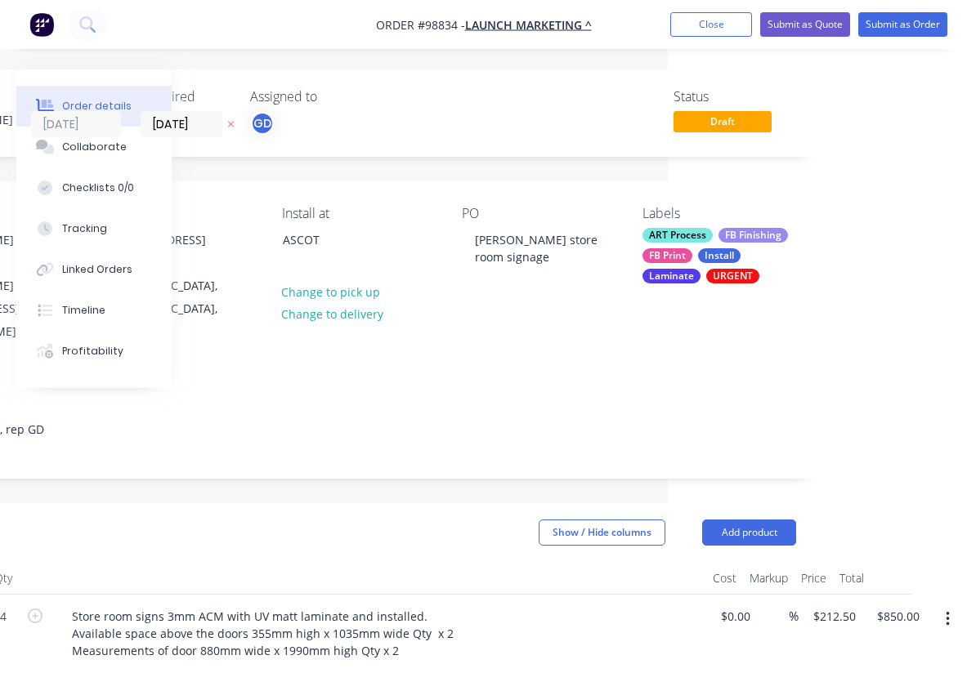
scroll to position [0, 299]
drag, startPoint x: 368, startPoint y: 19, endPoint x: 456, endPoint y: 33, distance: 89.4
click at [456, 33] on nav "Order #98834 - LAUNCH MARKETING ^ Add product Close Submit as Quote Submit as O…" at bounding box center [483, 24] width 967 height 49
copy span "Order #98834 -"
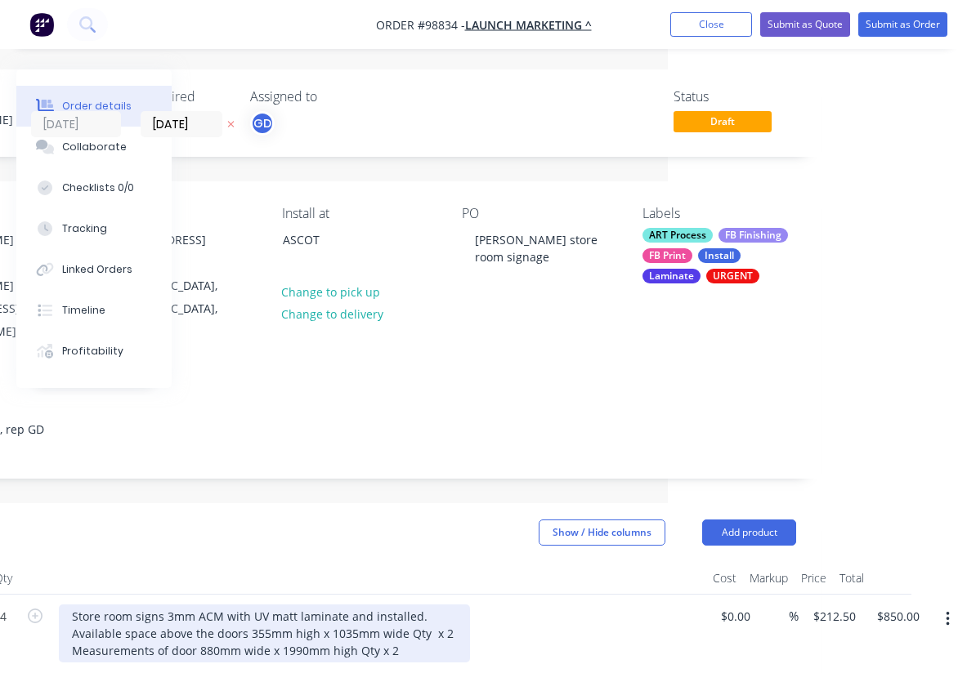
click at [162, 605] on div "Store room signs 3mm ACM with UV matt laminate and installed. Available space a…" at bounding box center [264, 634] width 411 height 58
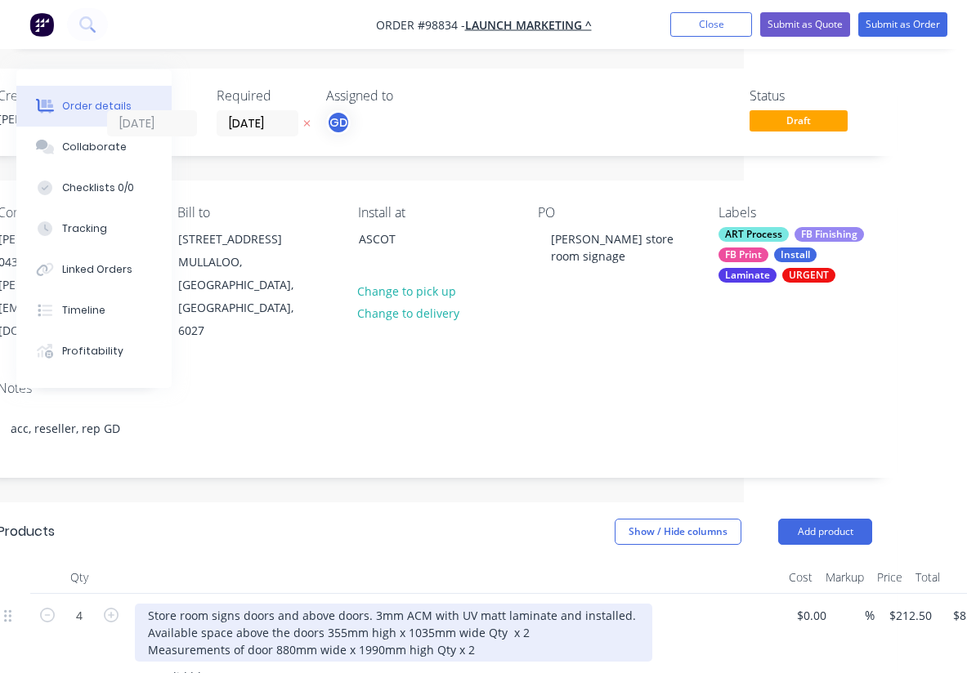
scroll to position [0, 220]
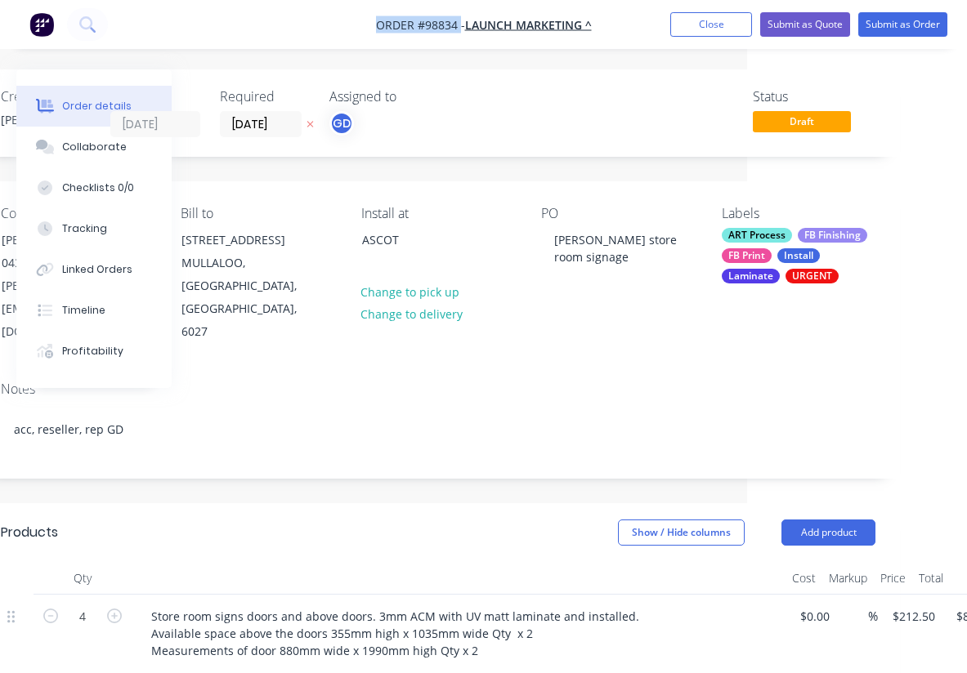
drag, startPoint x: 351, startPoint y: 20, endPoint x: 457, endPoint y: 29, distance: 105.8
click at [457, 29] on nav "Order #98834 - LAUNCH MARKETING ^ Add product Close Submit as Quote Submit as O…" at bounding box center [483, 24] width 967 height 49
copy span "Order #98834"
click at [709, 35] on button "Close" at bounding box center [711, 24] width 82 height 25
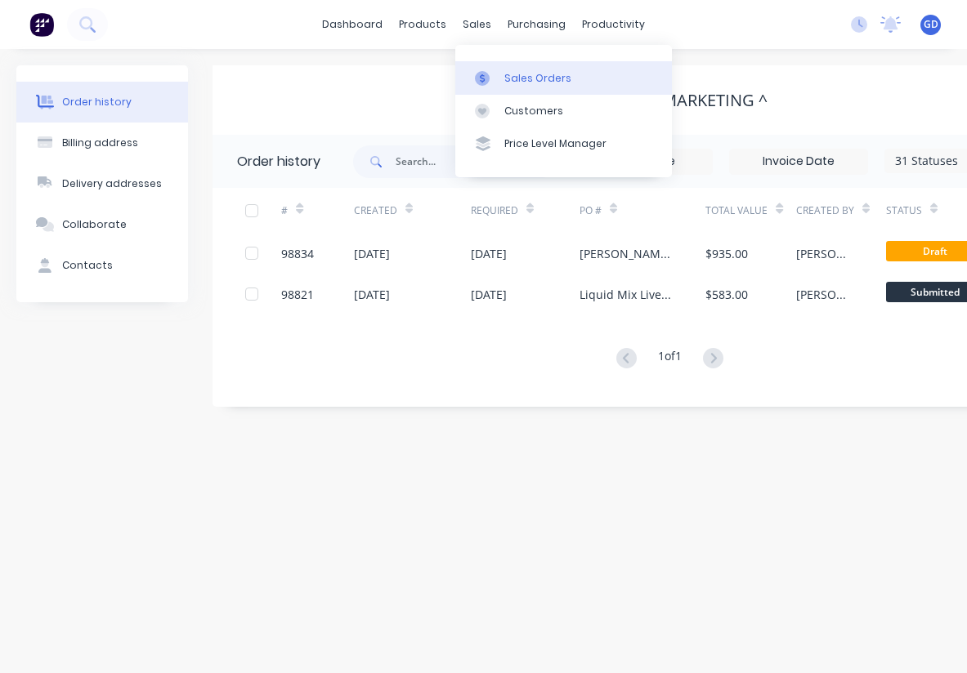
click at [515, 74] on div "Sales Orders" at bounding box center [537, 78] width 67 height 15
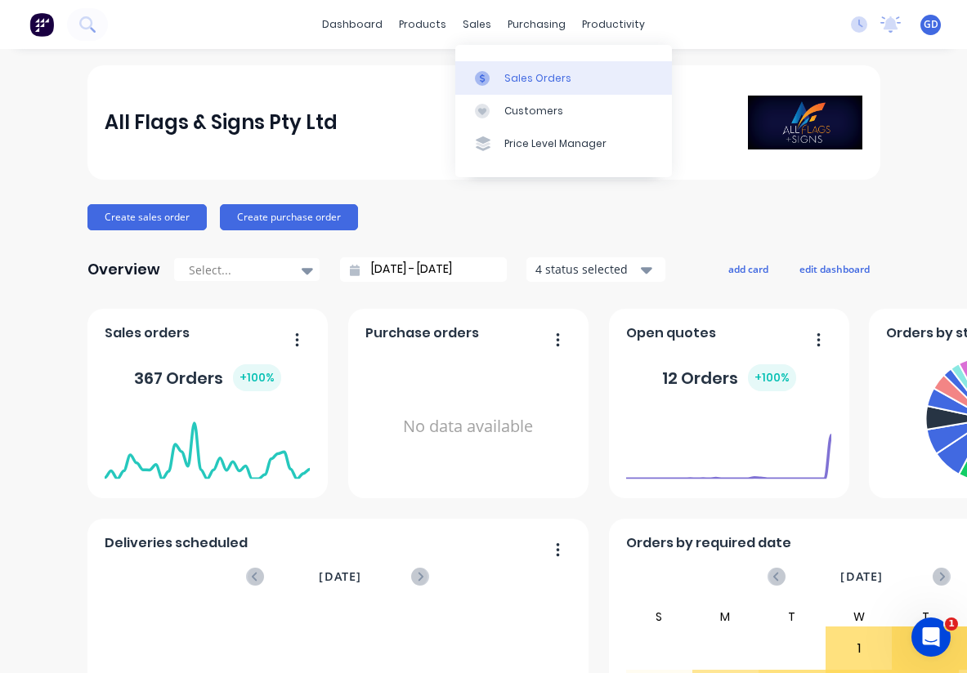
click at [515, 68] on link "Sales Orders" at bounding box center [563, 77] width 217 height 33
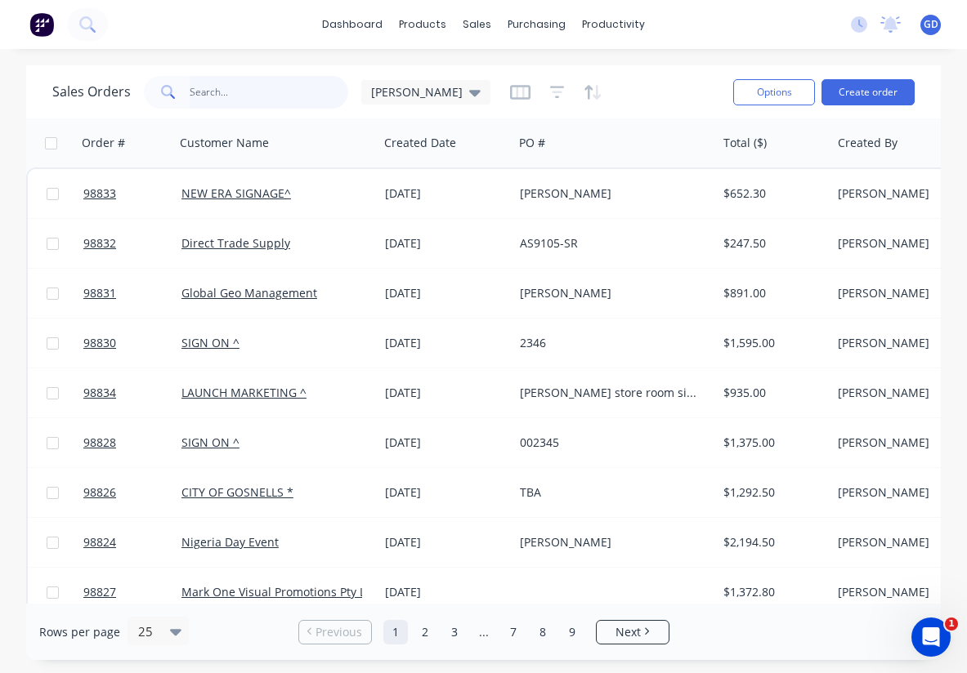
click at [221, 95] on input "text" at bounding box center [269, 92] width 159 height 33
type input "[PERSON_NAME]"
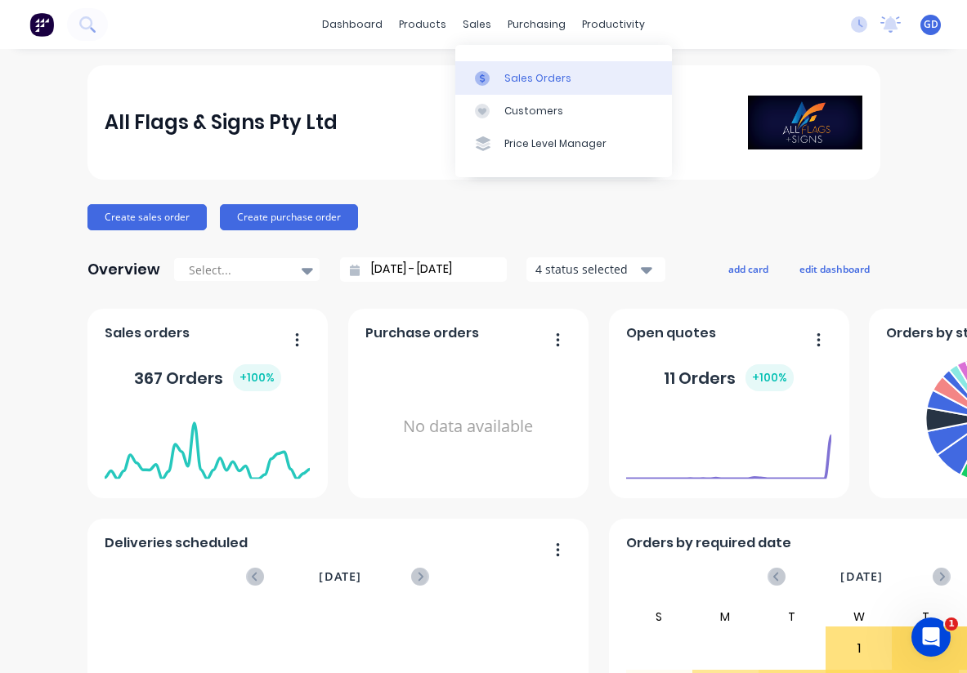
click at [512, 74] on div "Sales Orders" at bounding box center [537, 78] width 67 height 15
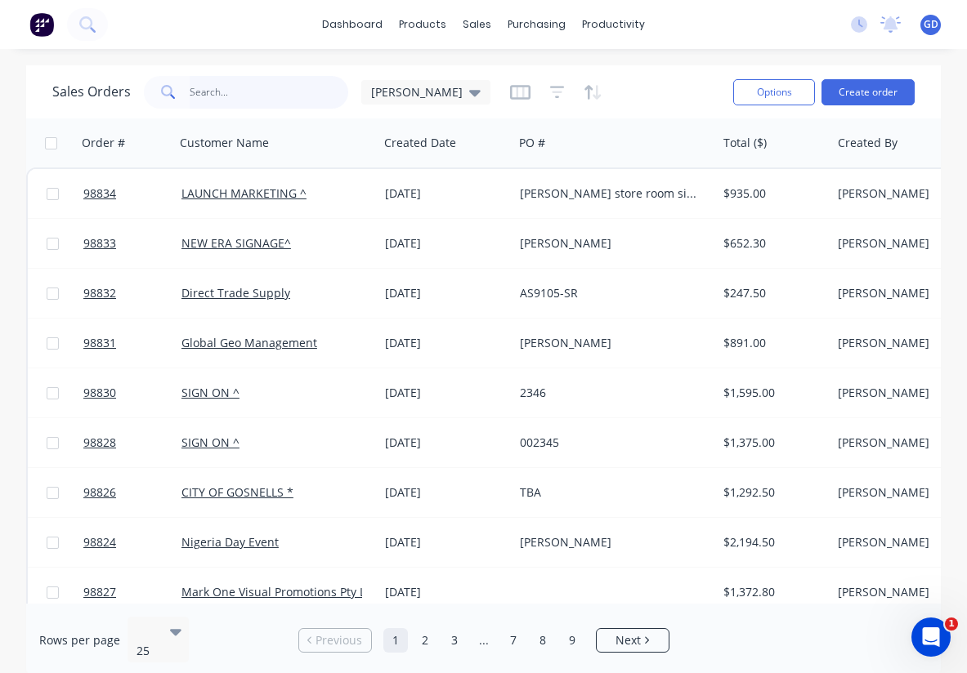
click at [228, 99] on input "text" at bounding box center [269, 92] width 159 height 33
type input "DOME shelter"
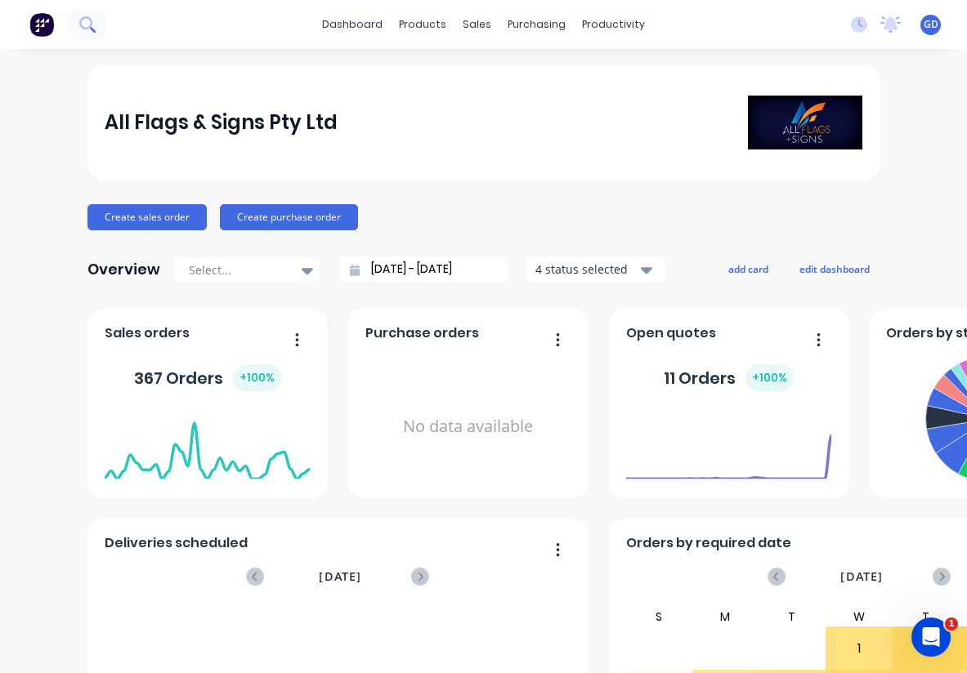
click at [92, 21] on icon at bounding box center [85, 22] width 13 height 13
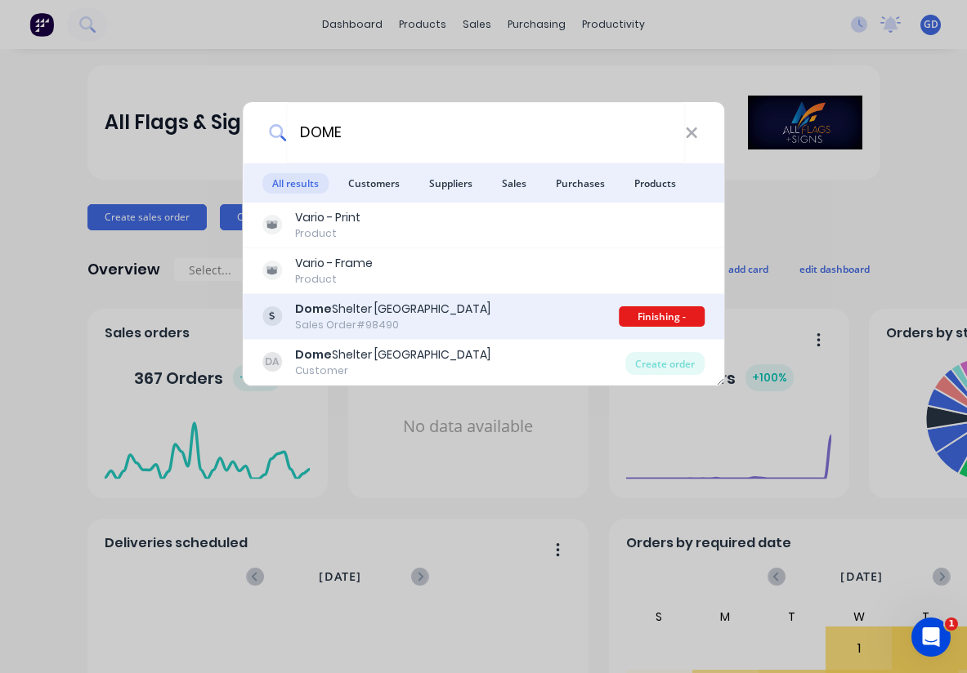
type input "DOME"
click at [409, 307] on div "Dome Shelter Australia" at bounding box center [392, 309] width 195 height 17
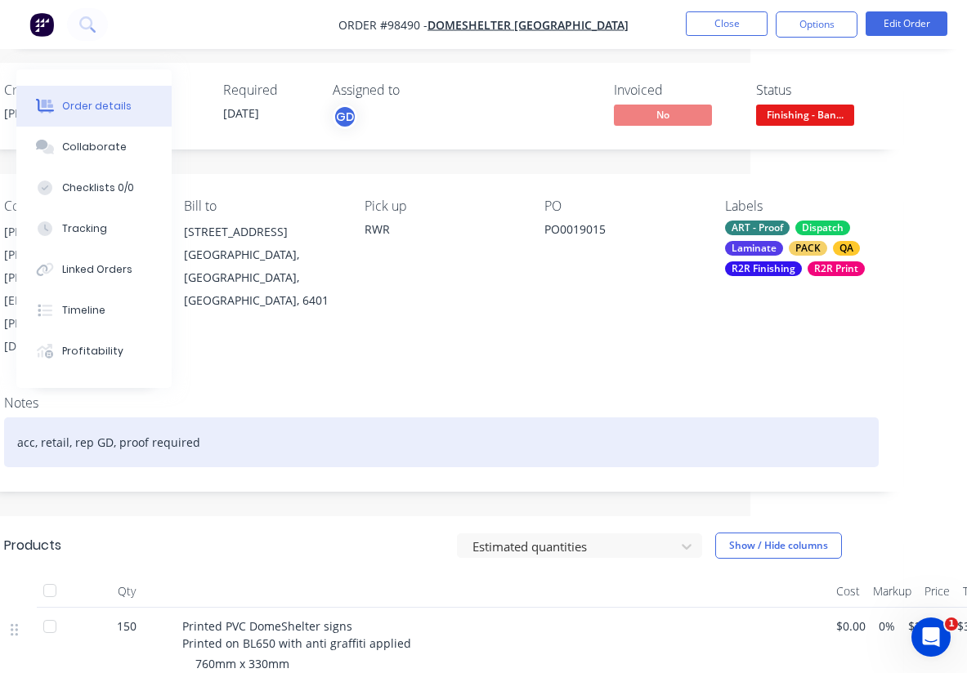
scroll to position [7, 215]
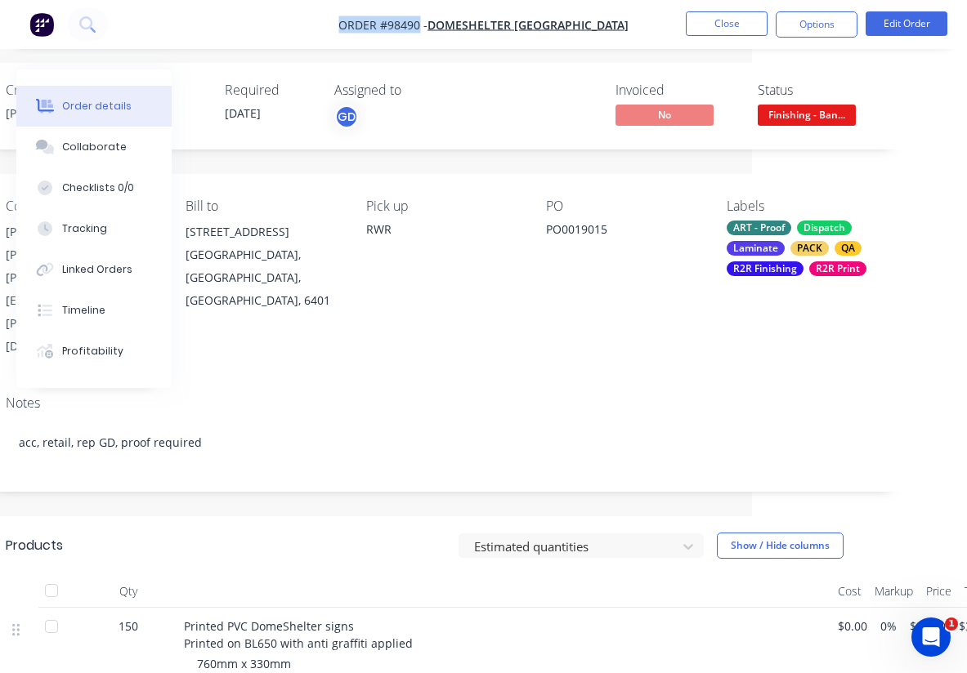
drag, startPoint x: 352, startPoint y: 20, endPoint x: 446, endPoint y: 25, distance: 94.1
click at [446, 25] on nav "Order #98490 - DomeShelter Australia Close Options Edit Order" at bounding box center [483, 24] width 967 height 49
copy span "Order #98490"
